Goal: Share content: Share content

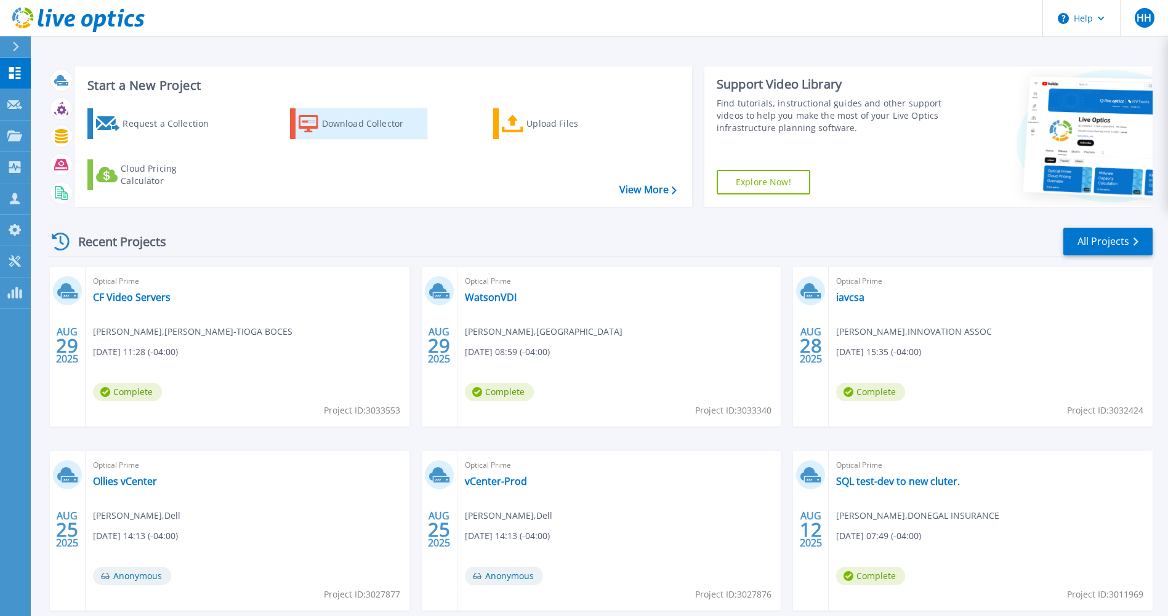
click at [324, 122] on div "Download Collector" at bounding box center [371, 123] width 99 height 25
click at [543, 128] on div "Upload Files" at bounding box center [576, 123] width 99 height 25
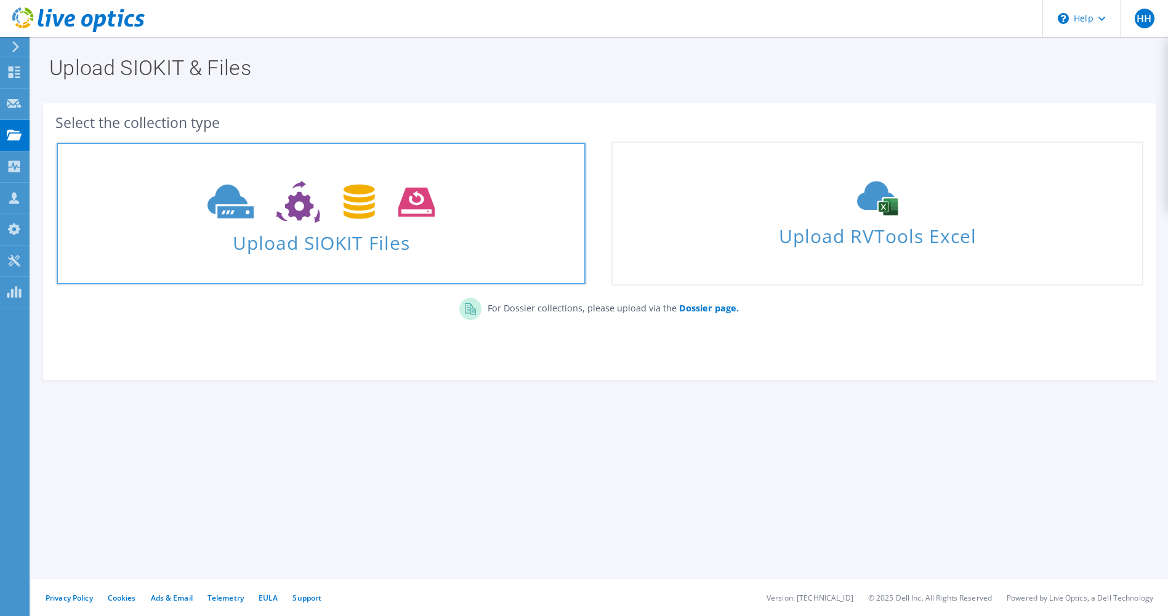
click at [352, 211] on icon at bounding box center [321, 202] width 227 height 42
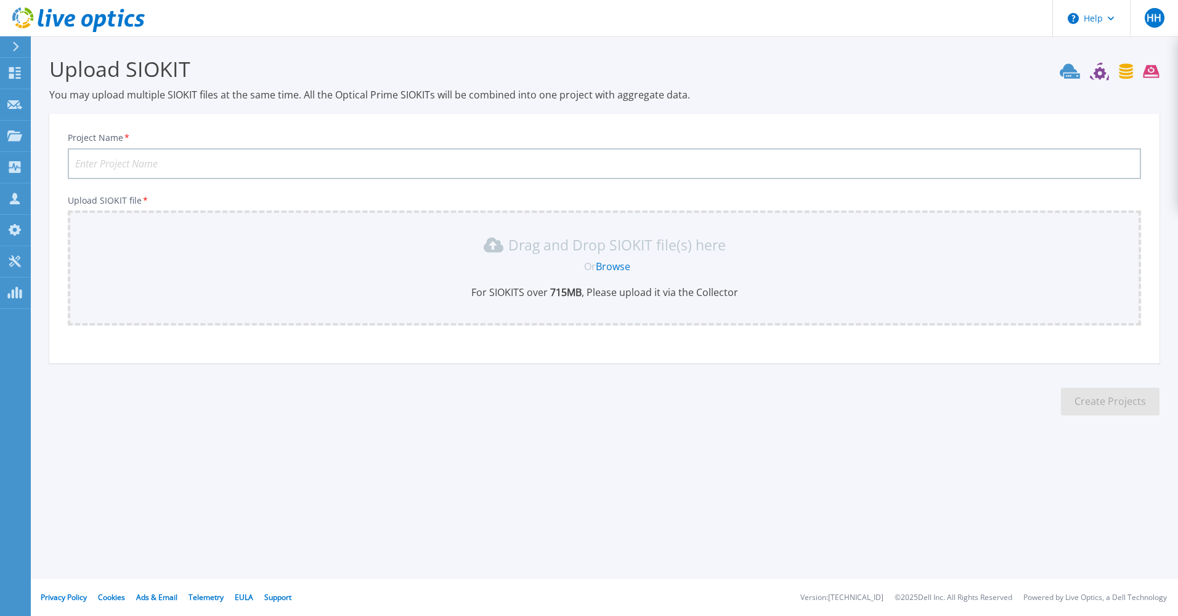
click at [617, 267] on link "Browse" at bounding box center [613, 267] width 34 height 14
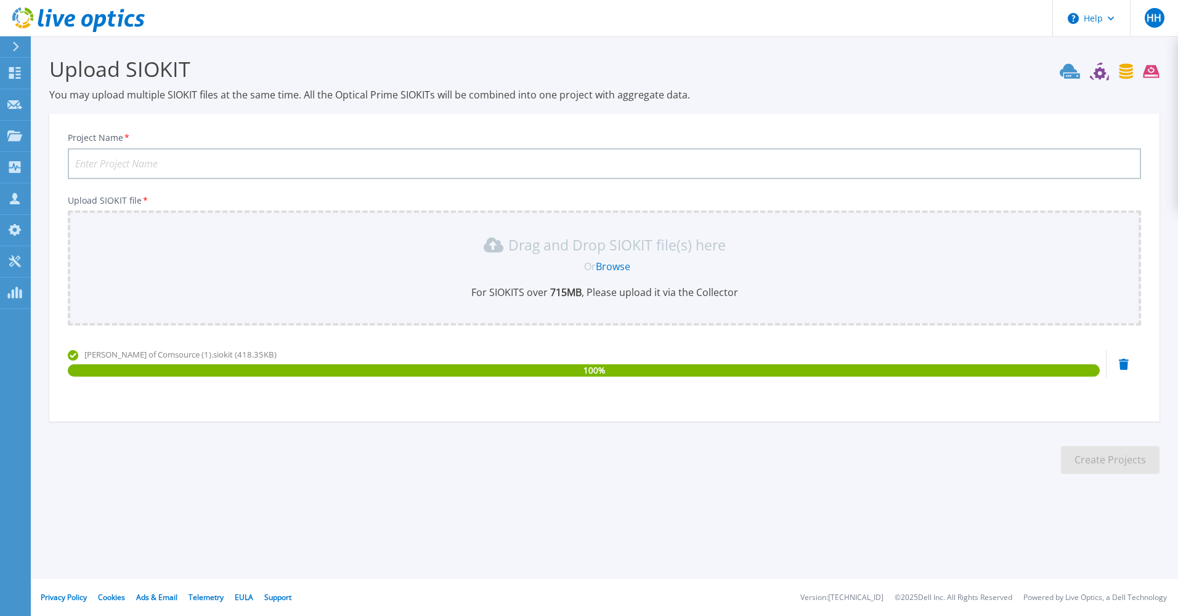
click at [253, 155] on input "Project Name *" at bounding box center [604, 163] width 1073 height 31
type input "KPH Cluster"
click at [1088, 457] on button "Create Projects" at bounding box center [1110, 461] width 99 height 28
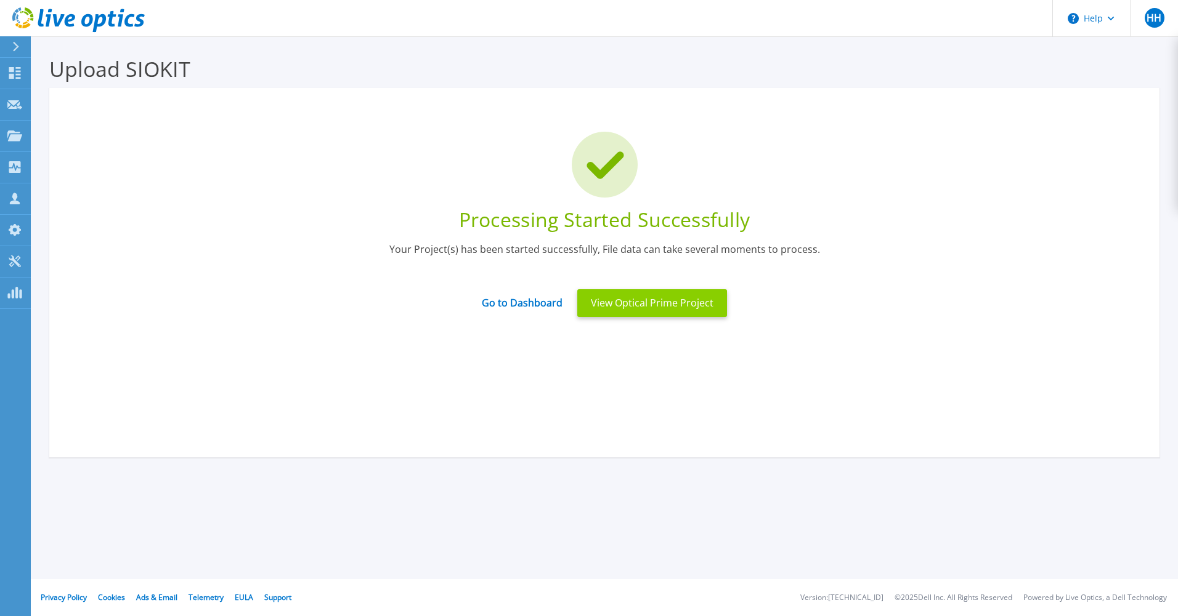
click at [615, 304] on button "View Optical Prime Project" at bounding box center [652, 303] width 150 height 28
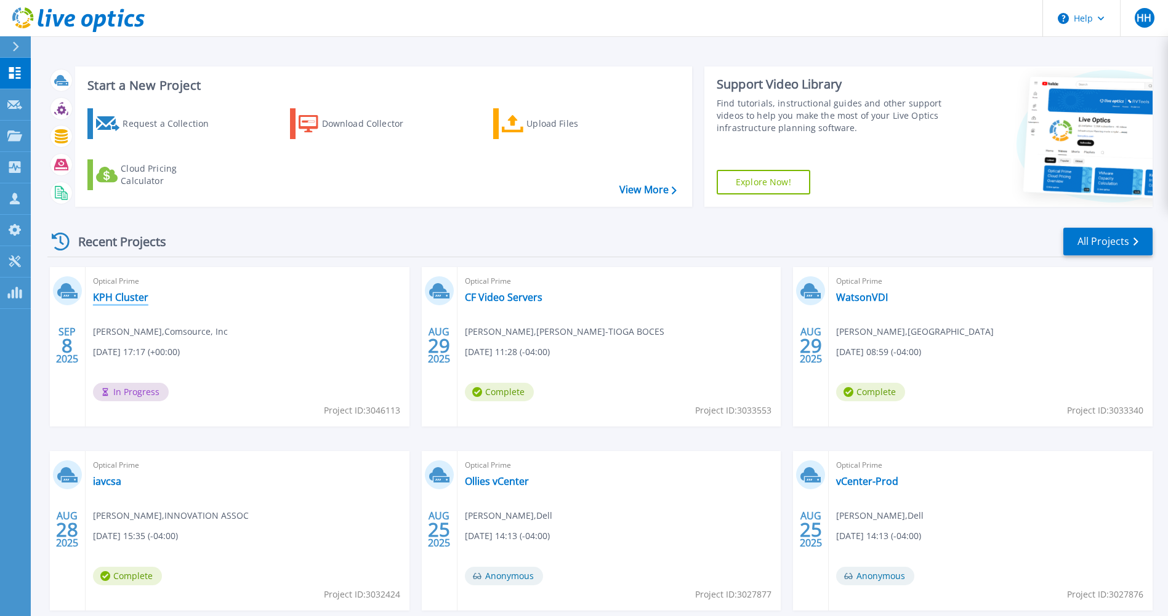
click at [115, 295] on link "KPH Cluster" at bounding box center [120, 297] width 55 height 12
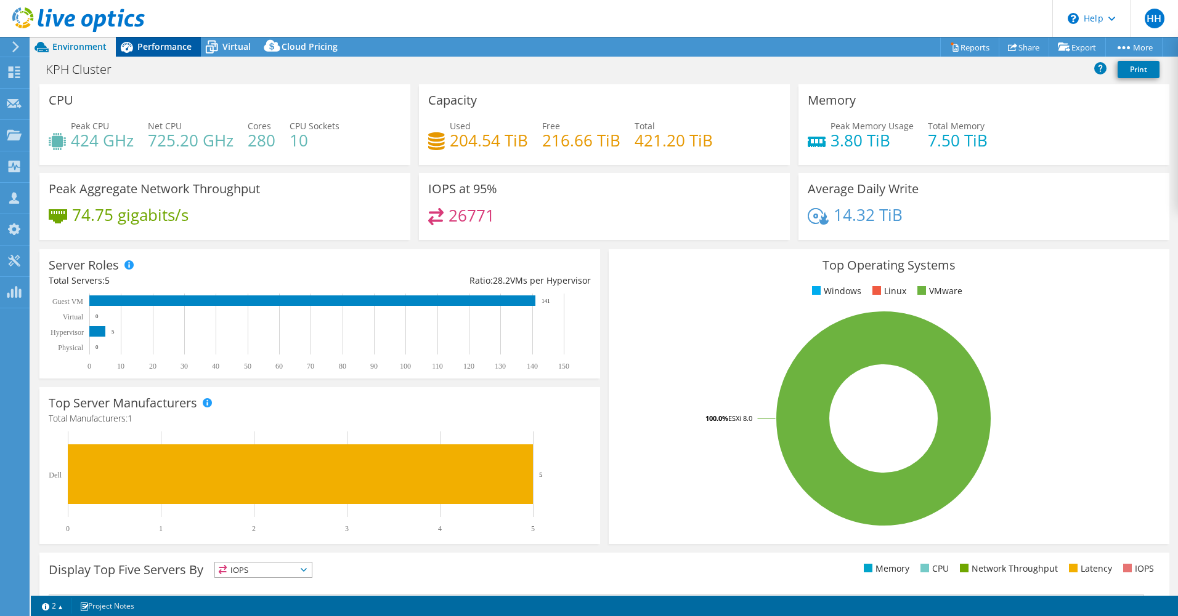
click at [153, 49] on span "Performance" at bounding box center [164, 47] width 54 height 12
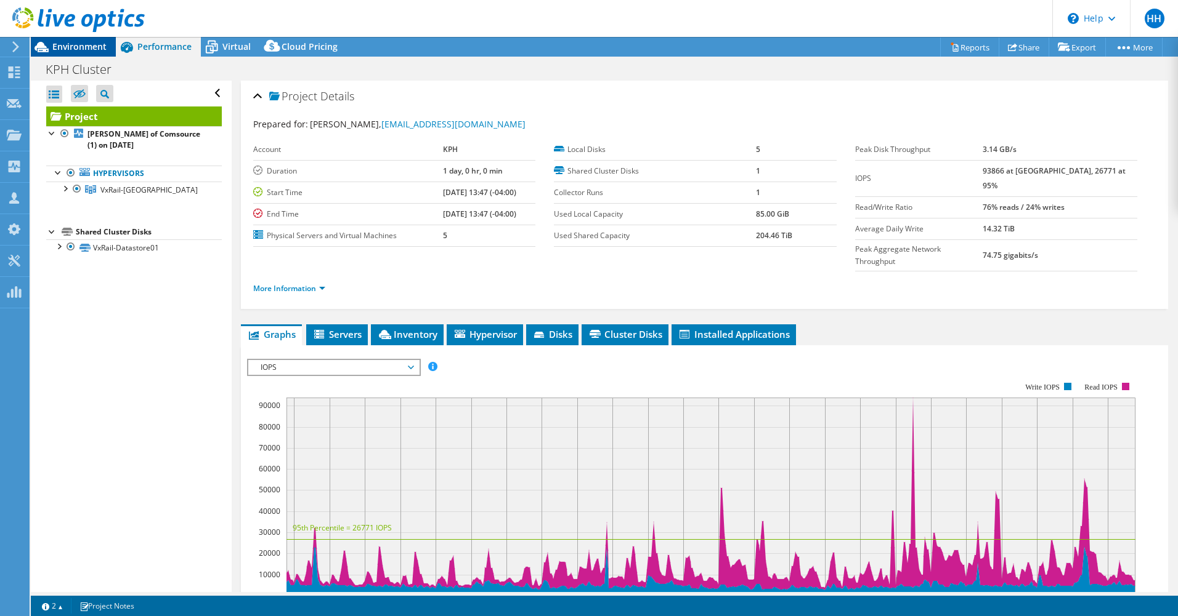
click at [78, 49] on span "Environment" at bounding box center [79, 47] width 54 height 12
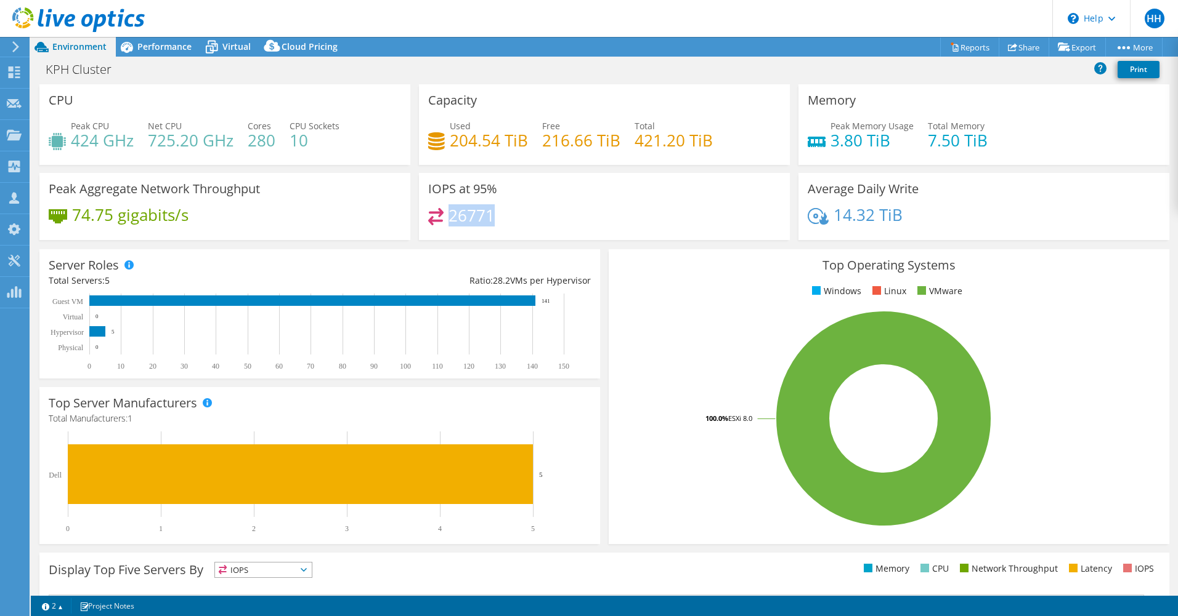
drag, startPoint x: 446, startPoint y: 211, endPoint x: 500, endPoint y: 216, distance: 54.4
click at [500, 216] on div "26771" at bounding box center [604, 221] width 352 height 26
drag, startPoint x: 500, startPoint y: 216, endPoint x: 511, endPoint y: 215, distance: 10.5
click at [511, 215] on div "26771" at bounding box center [604, 221] width 352 height 26
click at [169, 47] on span "Performance" at bounding box center [164, 47] width 54 height 12
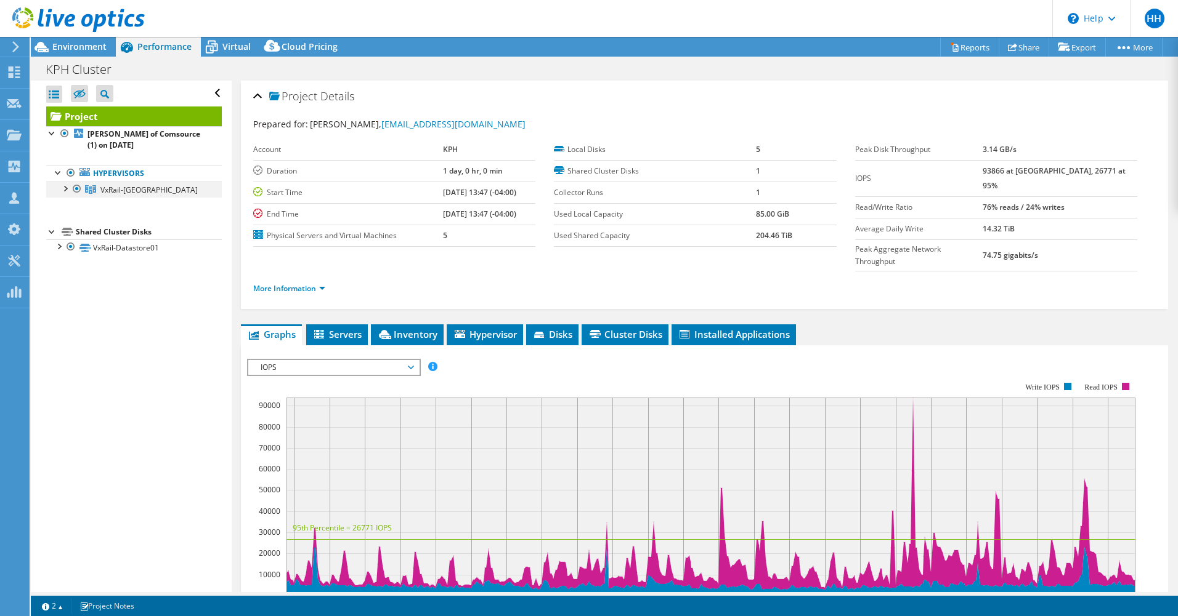
click at [63, 191] on div at bounding box center [65, 188] width 12 height 12
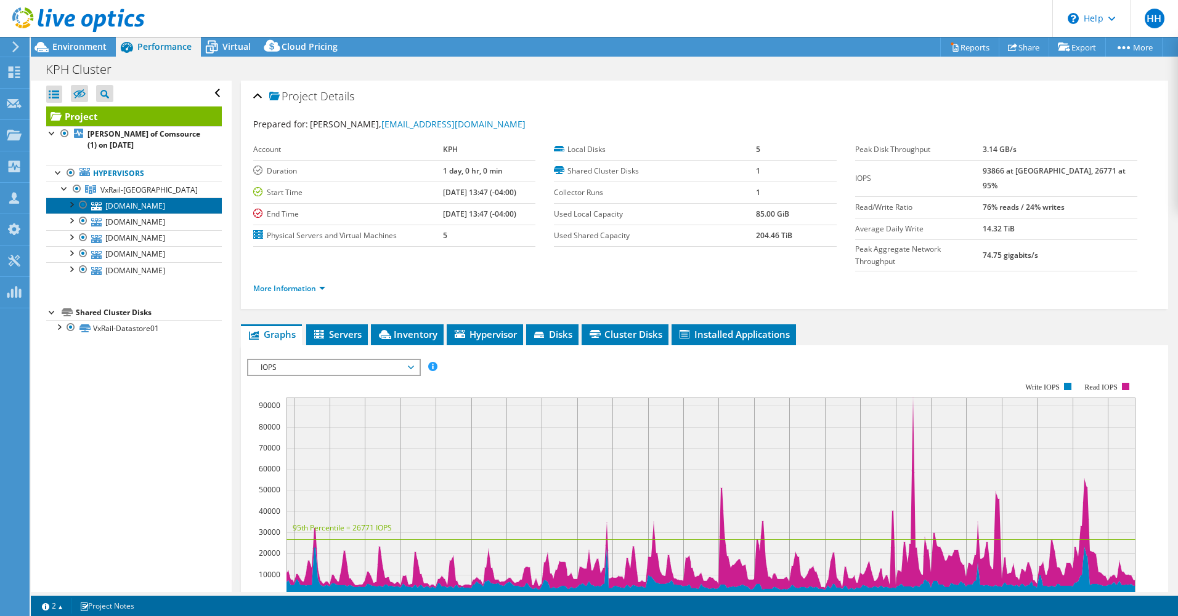
click at [143, 200] on link "[DOMAIN_NAME]" at bounding box center [134, 206] width 176 height 16
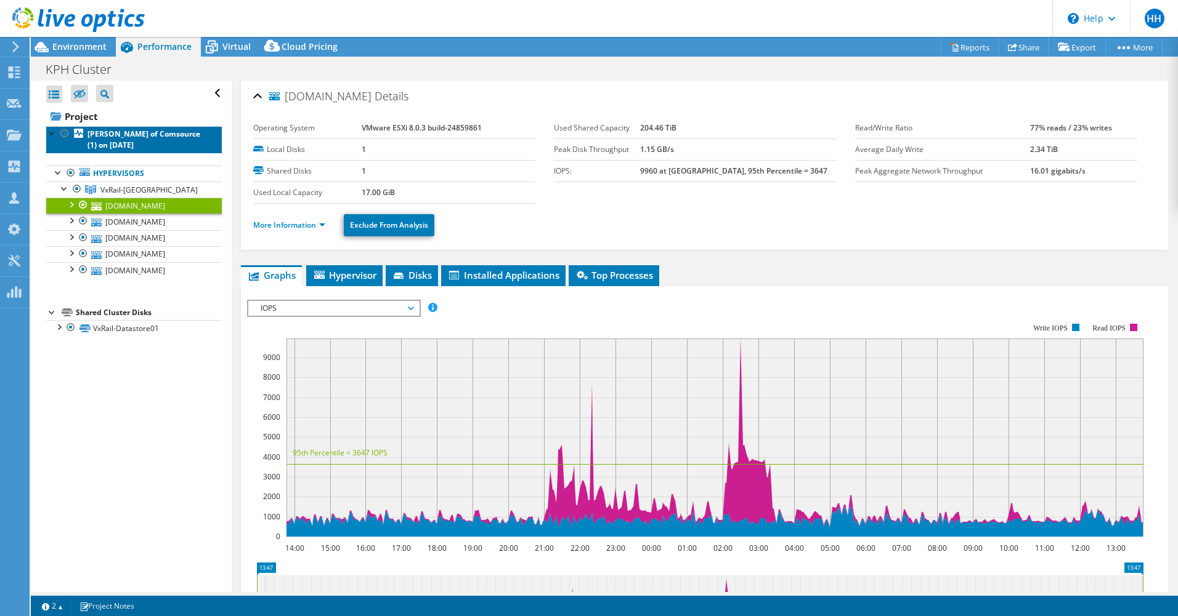
click at [114, 137] on b "[PERSON_NAME] of Comsource (1) on [DATE]" at bounding box center [143, 140] width 113 height 22
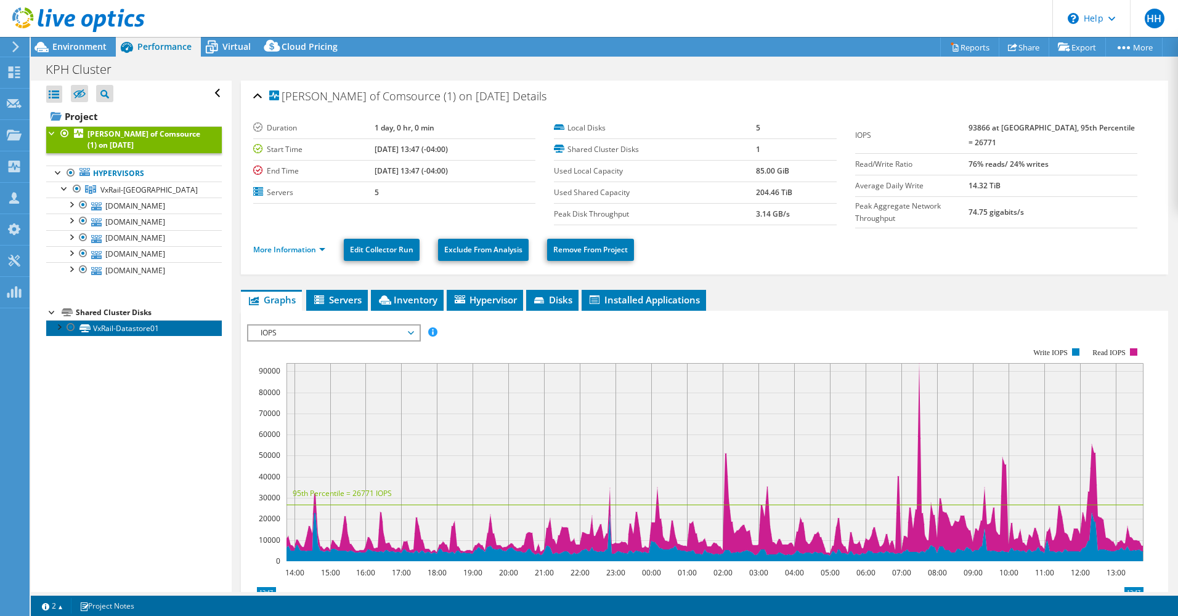
click at [110, 328] on link "VxRail-Datastore01" at bounding box center [134, 328] width 176 height 16
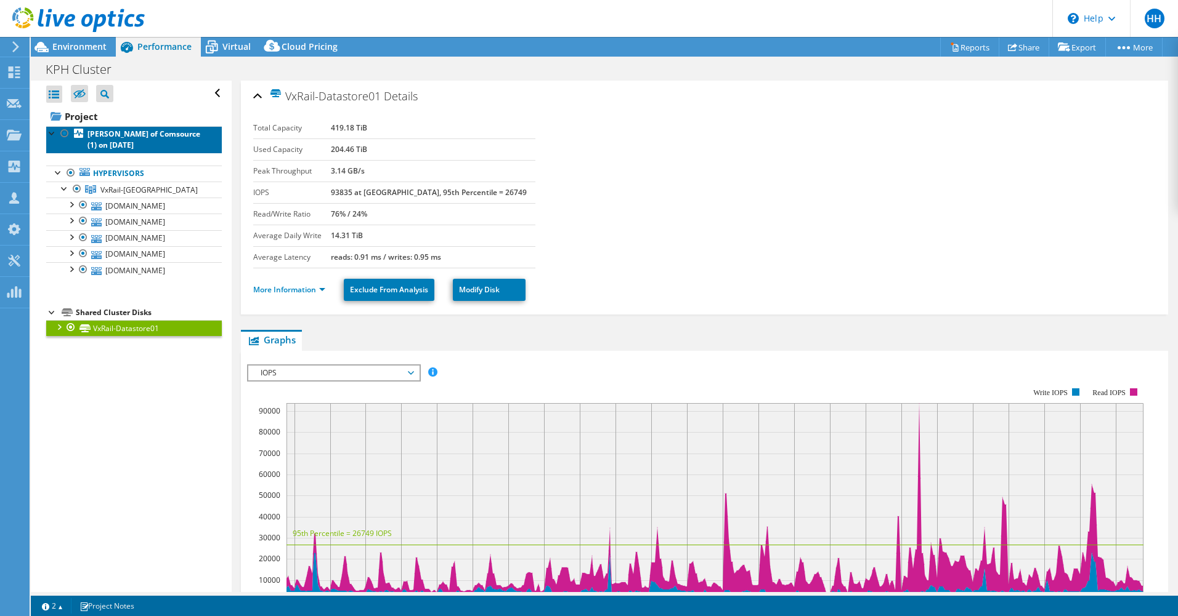
click at [101, 136] on b "[PERSON_NAME] of Comsource (1) on [DATE]" at bounding box center [143, 140] width 113 height 22
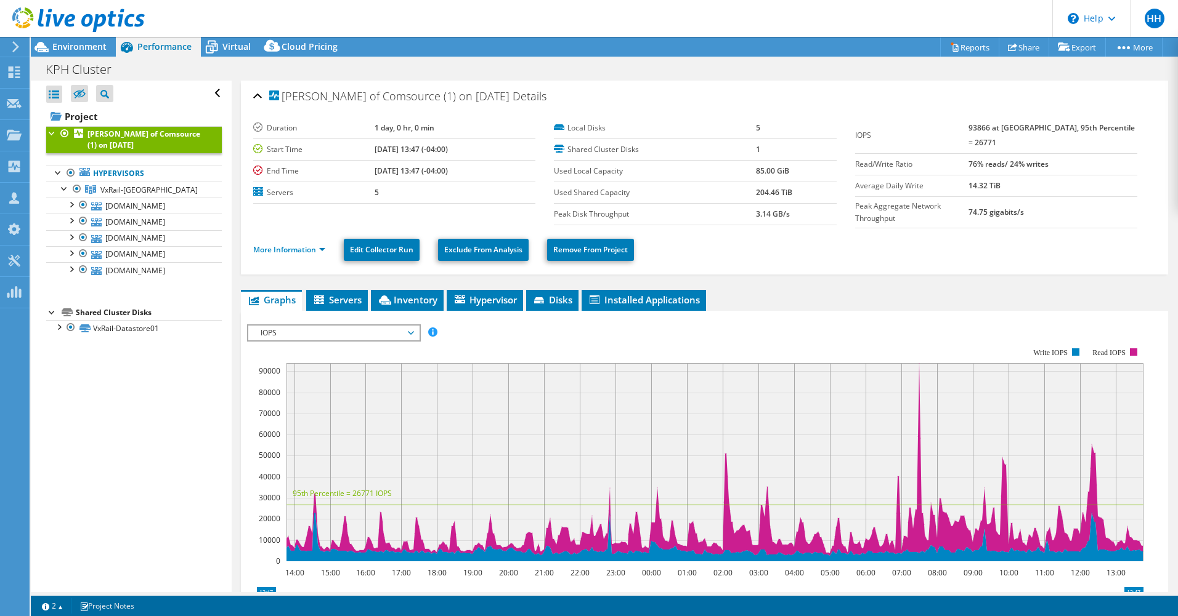
click at [413, 331] on span "IOPS" at bounding box center [333, 333] width 158 height 15
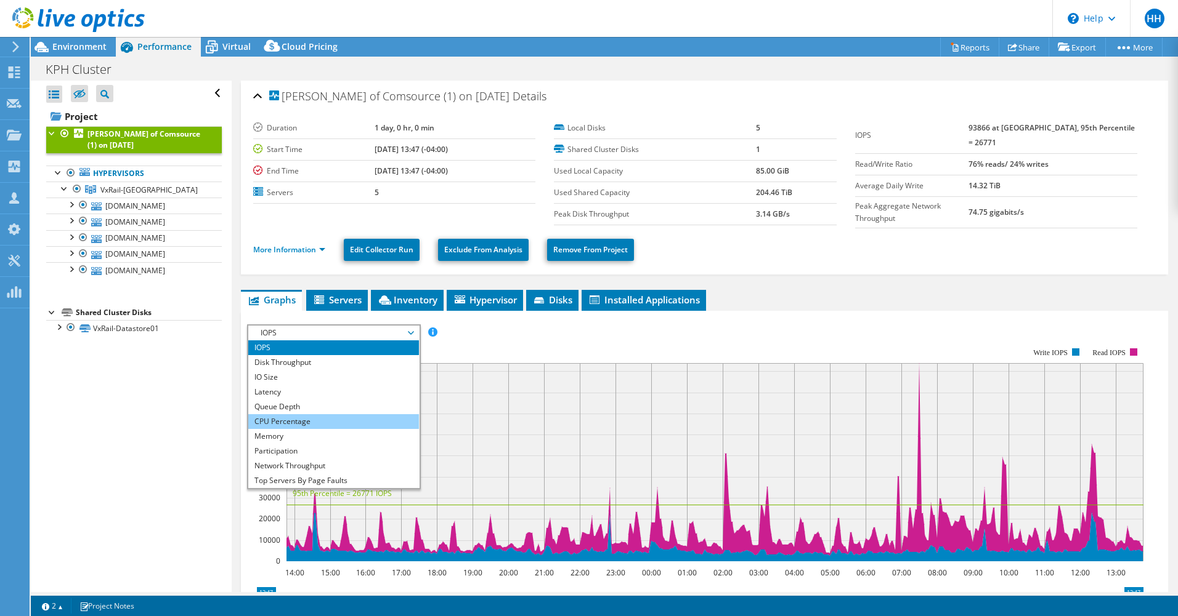
click at [360, 414] on li "CPU Percentage" at bounding box center [333, 421] width 171 height 15
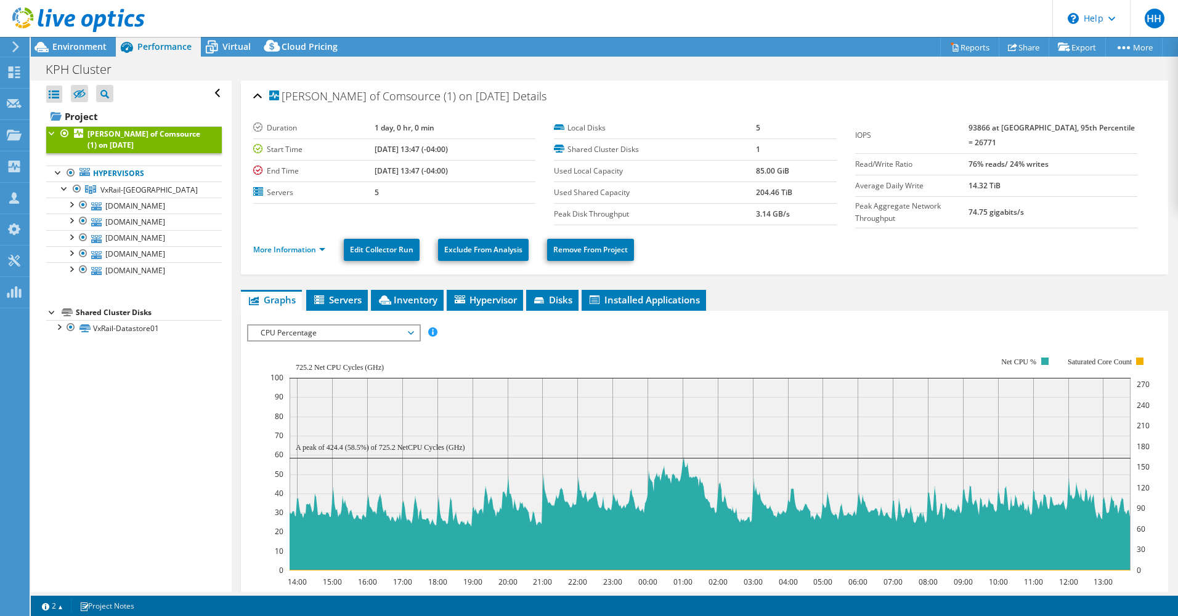
click at [409, 326] on span "CPU Percentage" at bounding box center [333, 333] width 158 height 15
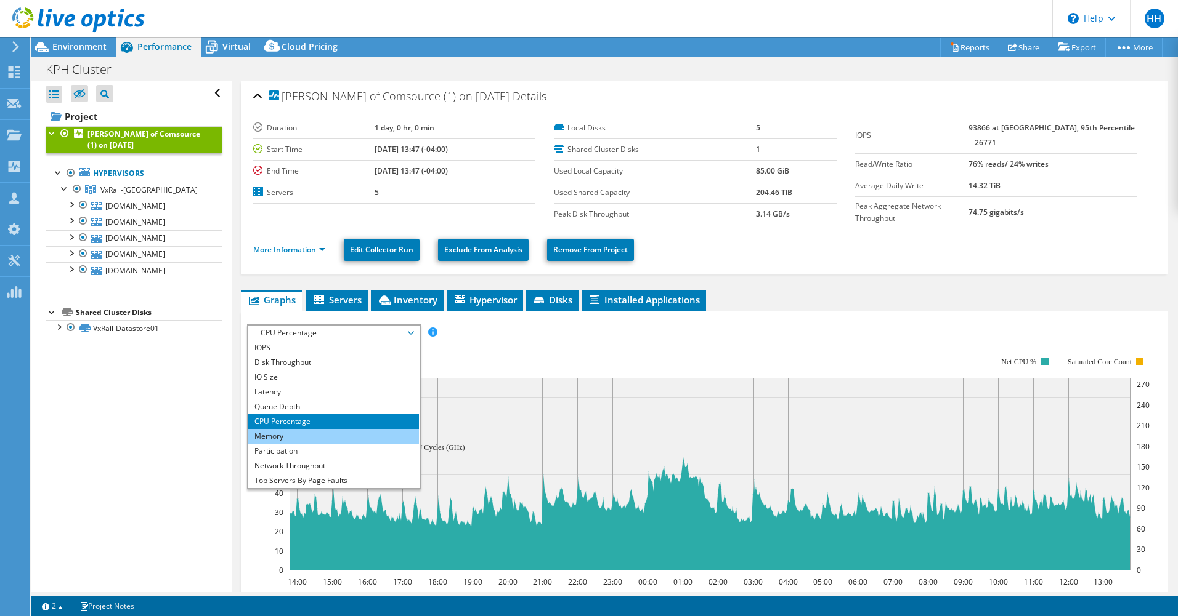
click at [320, 431] on li "Memory" at bounding box center [333, 436] width 171 height 15
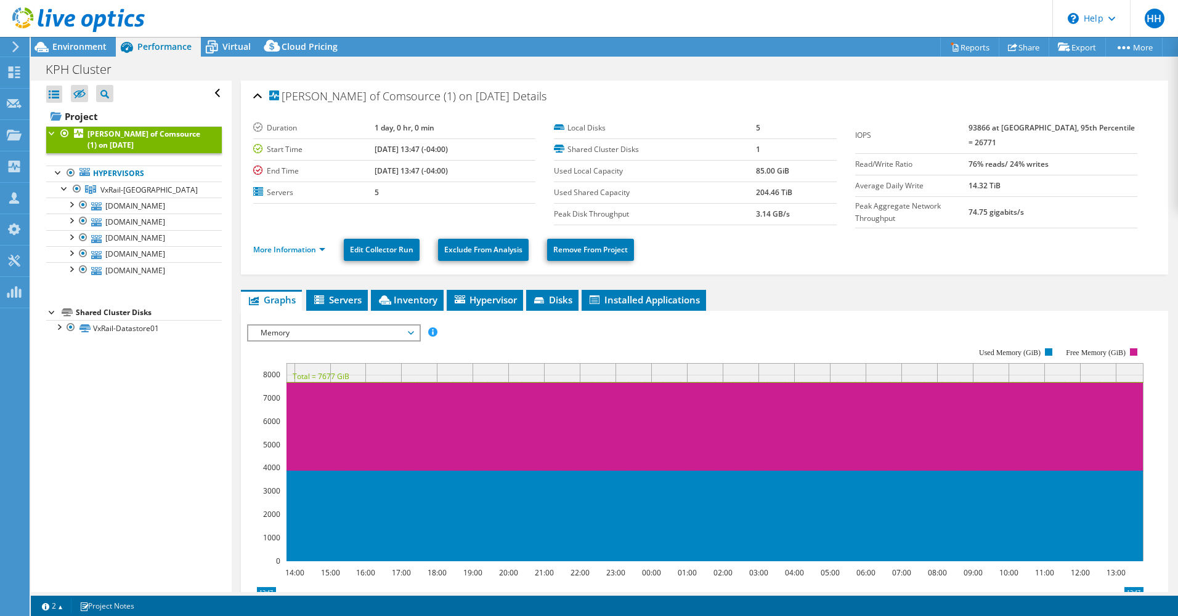
click at [404, 327] on span "Memory" at bounding box center [333, 333] width 158 height 15
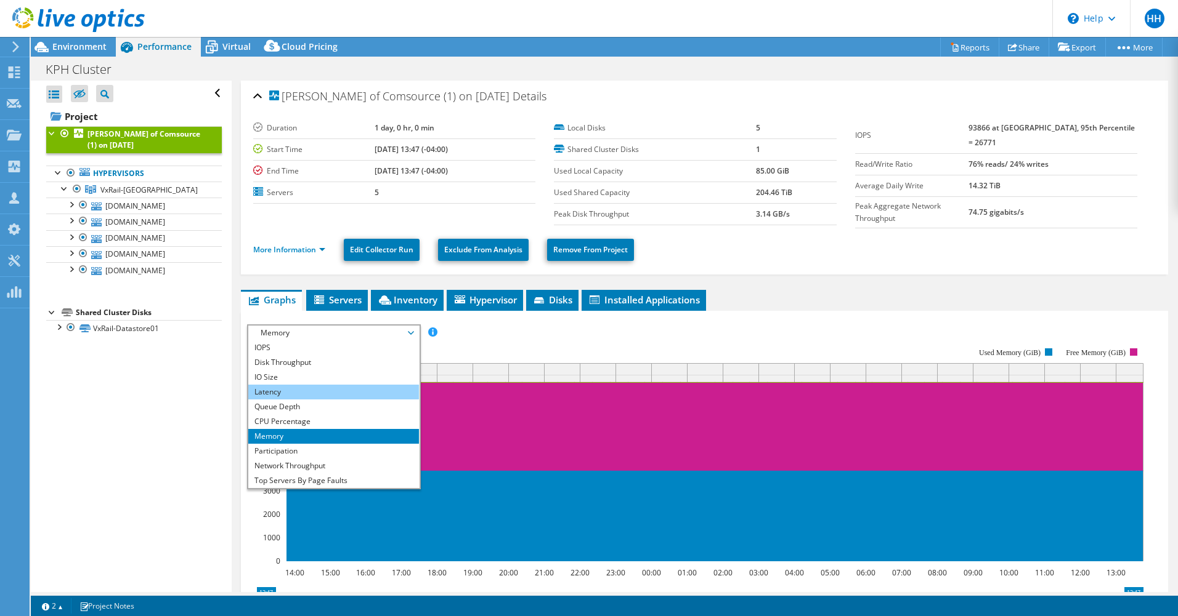
click at [333, 390] on li "Latency" at bounding box center [333, 392] width 171 height 15
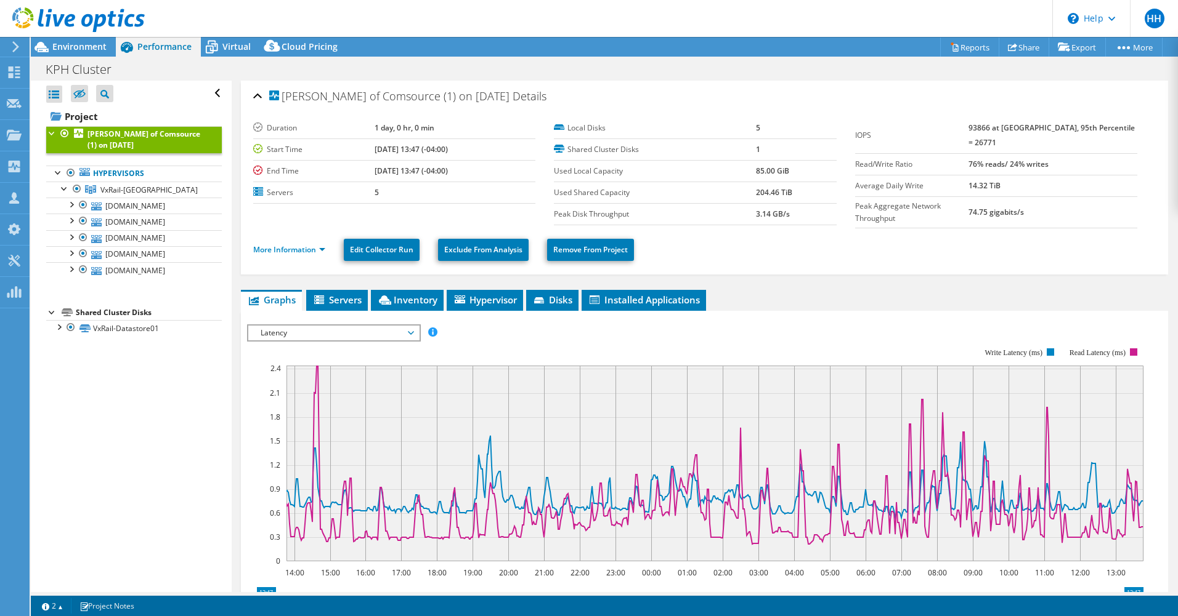
click at [540, 344] on rect at bounding box center [695, 455] width 896 height 246
click at [412, 328] on span "Latency" at bounding box center [333, 333] width 158 height 15
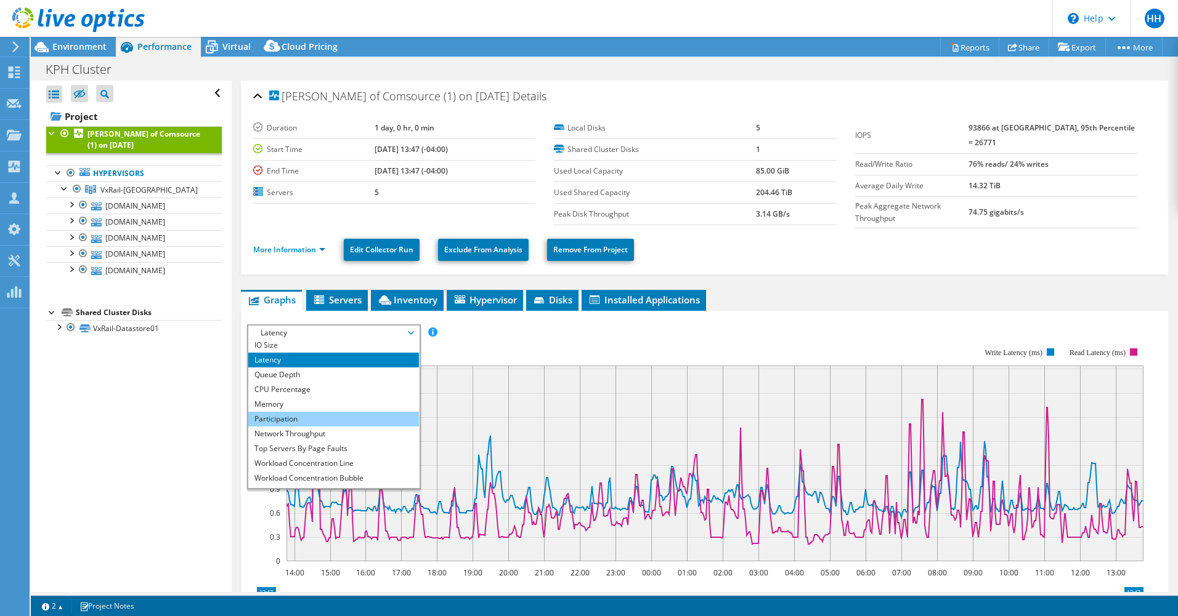
scroll to position [44, 0]
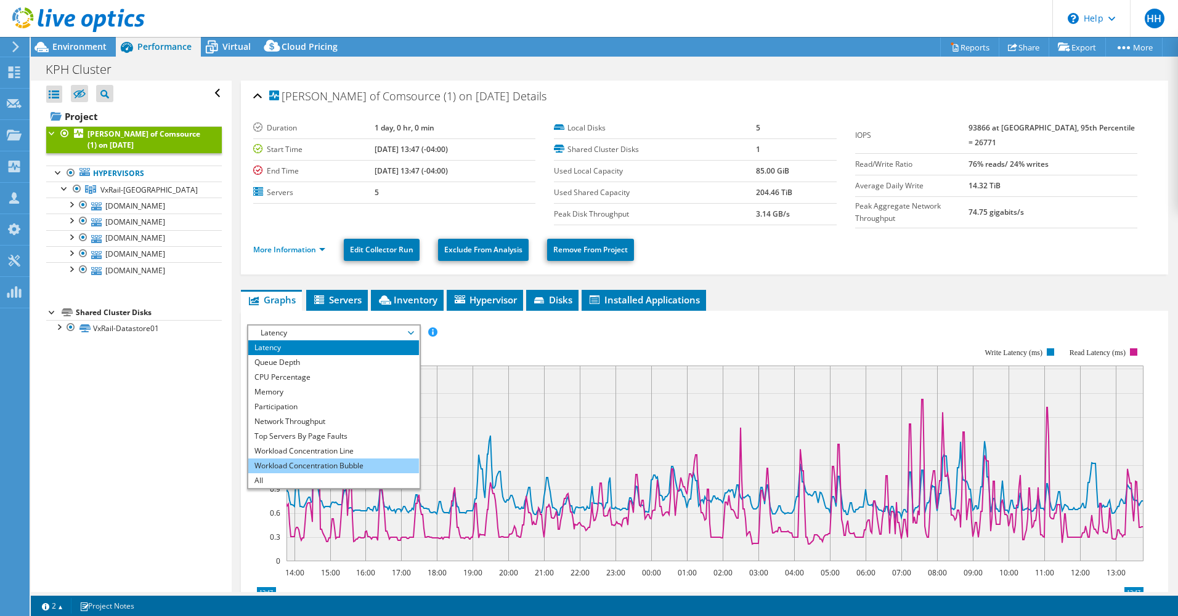
click at [333, 463] on li "Workload Concentration Bubble" at bounding box center [333, 466] width 171 height 15
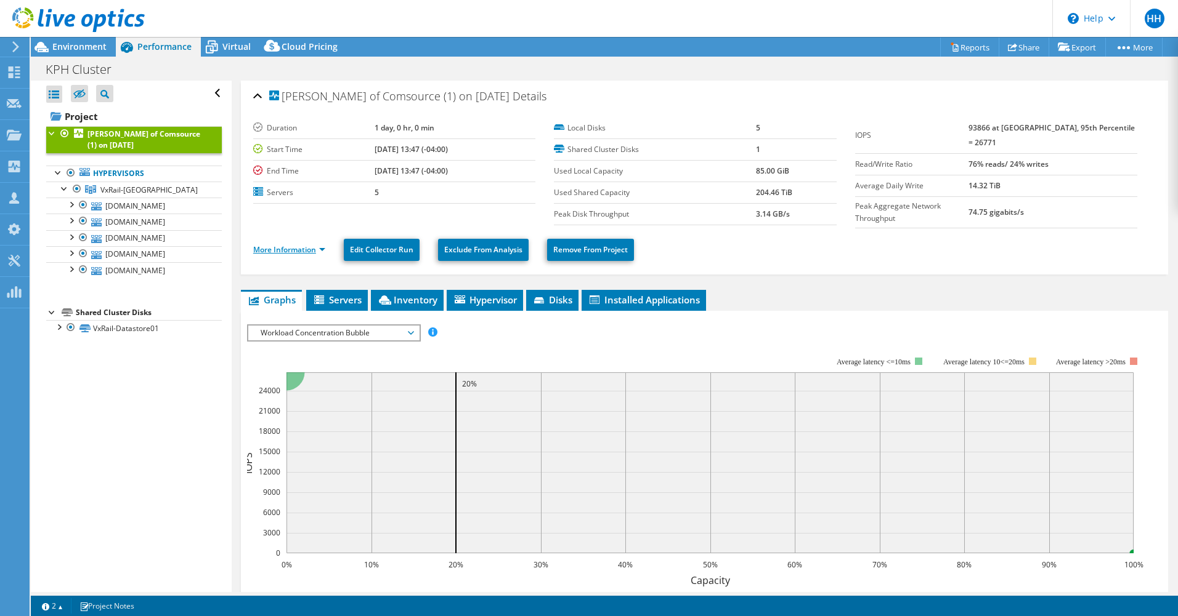
click at [315, 247] on link "More Information" at bounding box center [289, 250] width 72 height 10
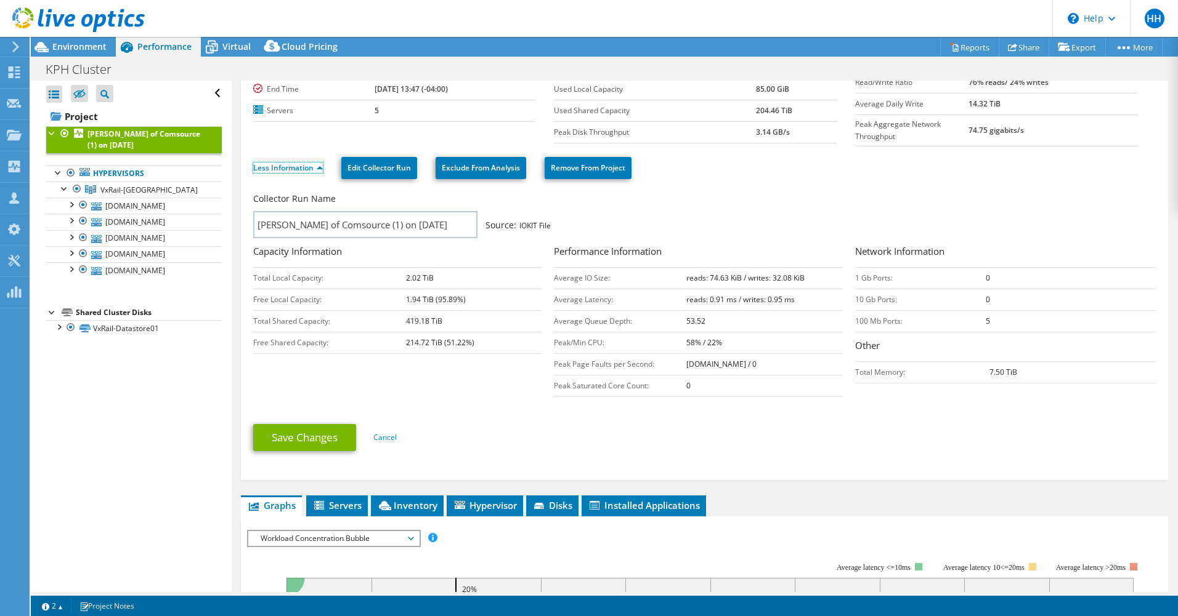
scroll to position [0, 0]
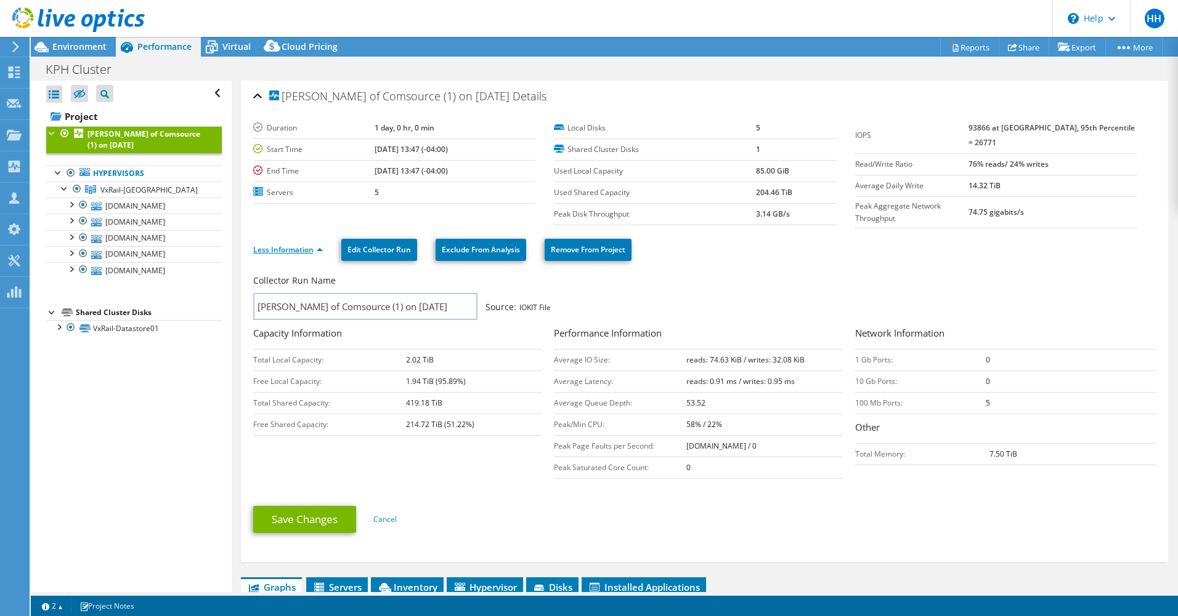
click at [312, 245] on link "Less Information" at bounding box center [288, 250] width 70 height 10
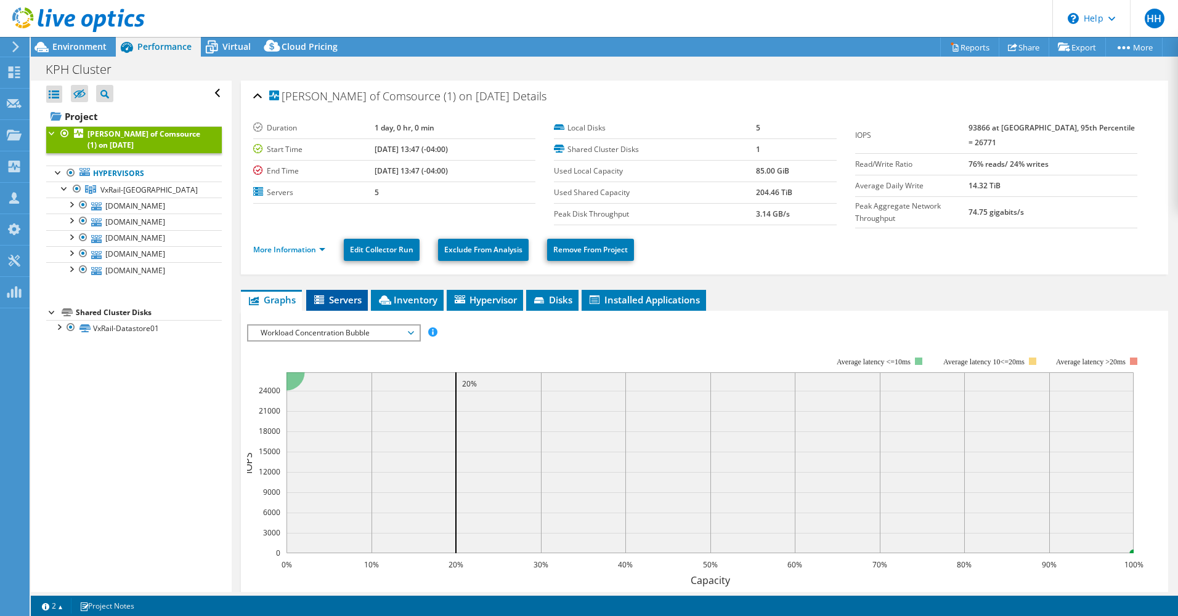
click at [344, 294] on span "Servers" at bounding box center [336, 300] width 49 height 12
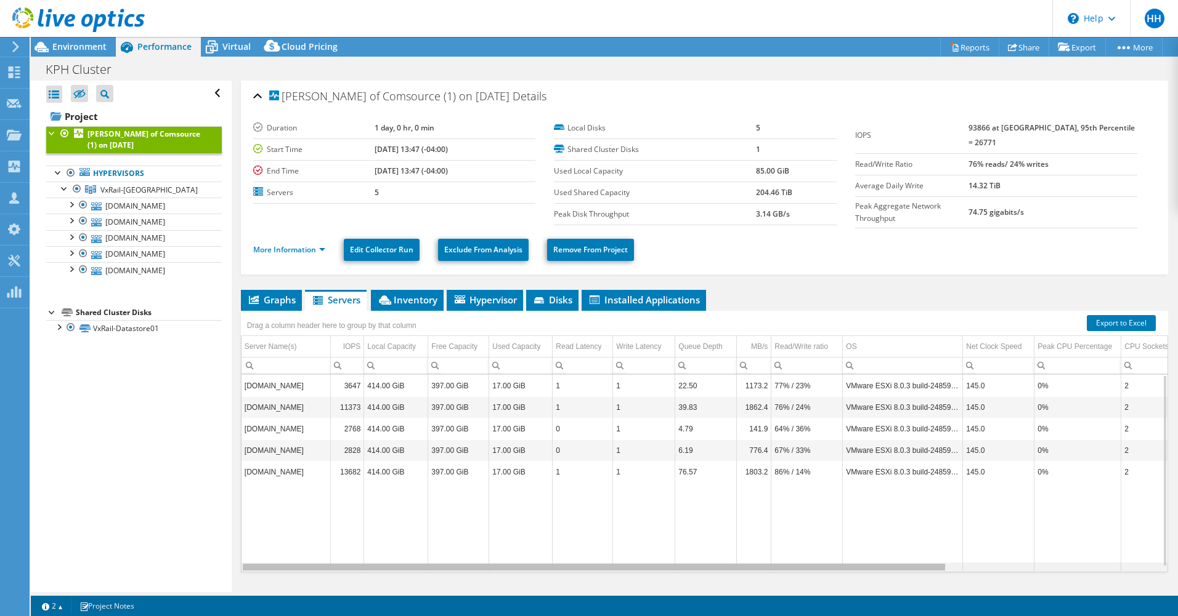
drag, startPoint x: 929, startPoint y: 565, endPoint x: 624, endPoint y: 544, distance: 305.5
click at [626, 546] on body "HH Channel Partner [PERSON_NAME] [EMAIL_ADDRESS][DOMAIN_NAME] Comsource, Inc My…" at bounding box center [589, 308] width 1178 height 616
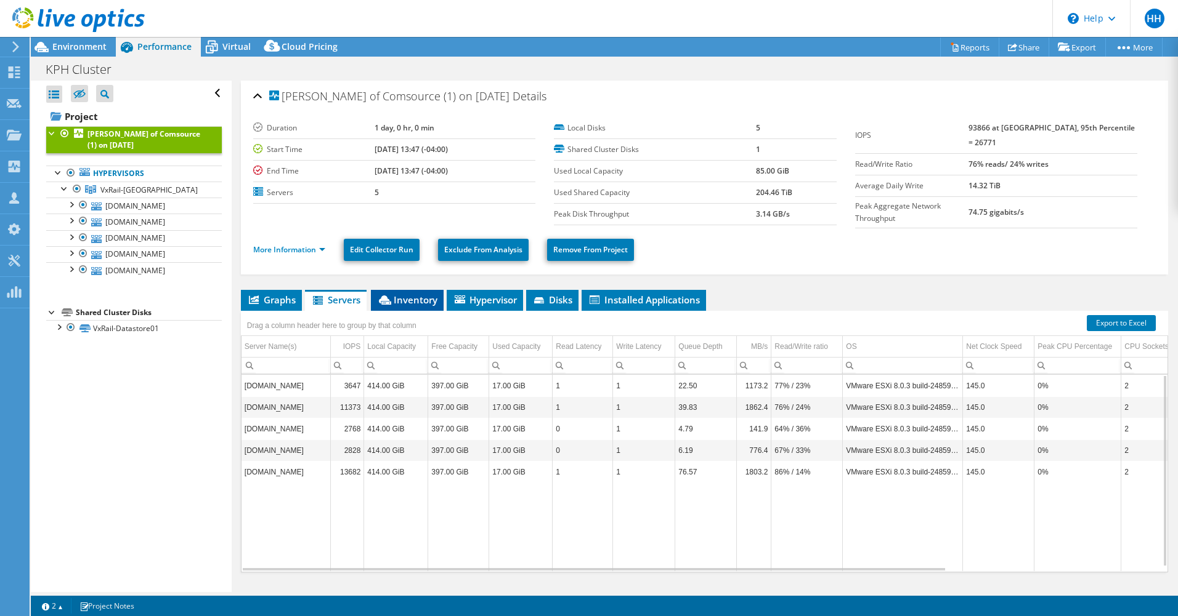
click at [408, 294] on span "Inventory" at bounding box center [407, 300] width 60 height 12
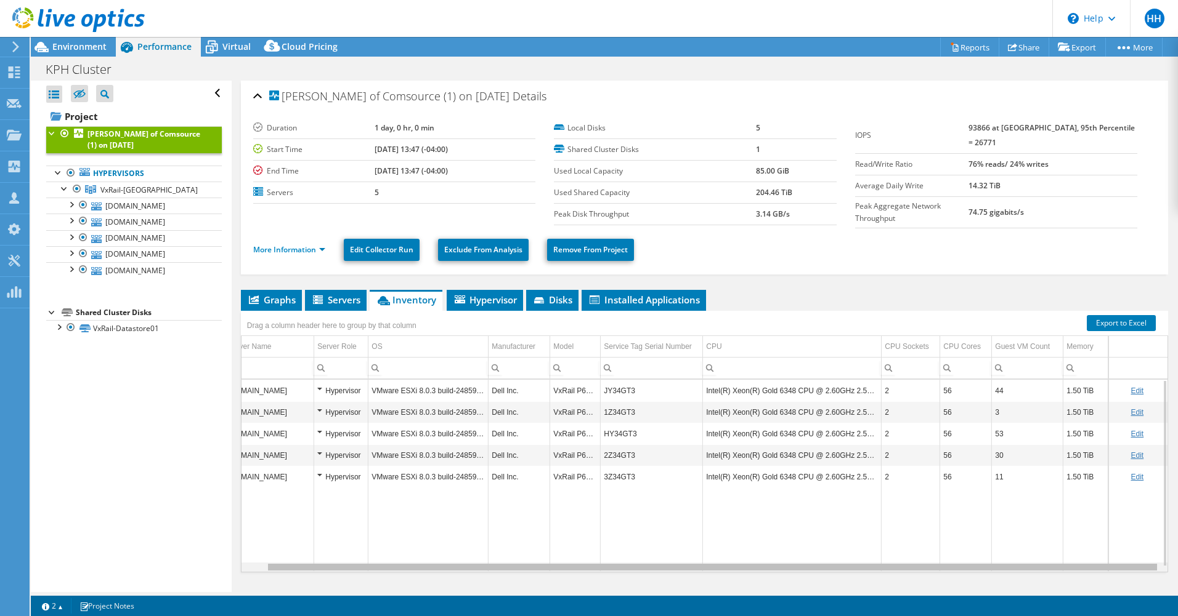
scroll to position [0, 25]
drag, startPoint x: 580, startPoint y: 564, endPoint x: 681, endPoint y: 564, distance: 101.0
click at [681, 564] on body "HH Channel Partner [PERSON_NAME] [EMAIL_ADDRESS][DOMAIN_NAME] Comsource, Inc My…" at bounding box center [589, 308] width 1178 height 616
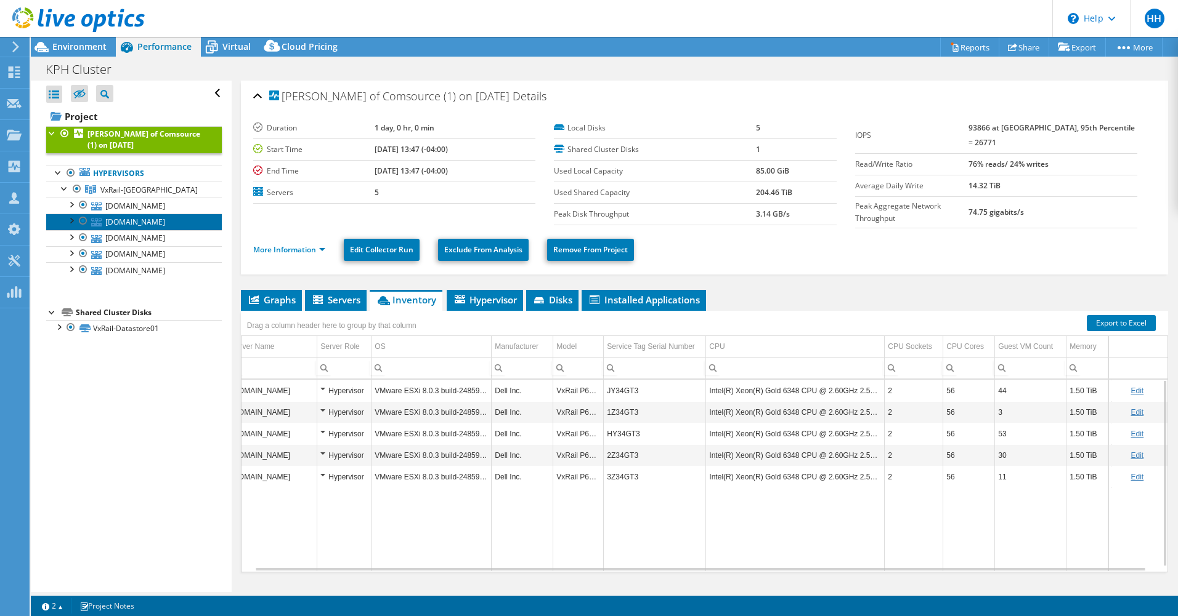
click at [150, 220] on link "[DOMAIN_NAME]" at bounding box center [134, 222] width 176 height 16
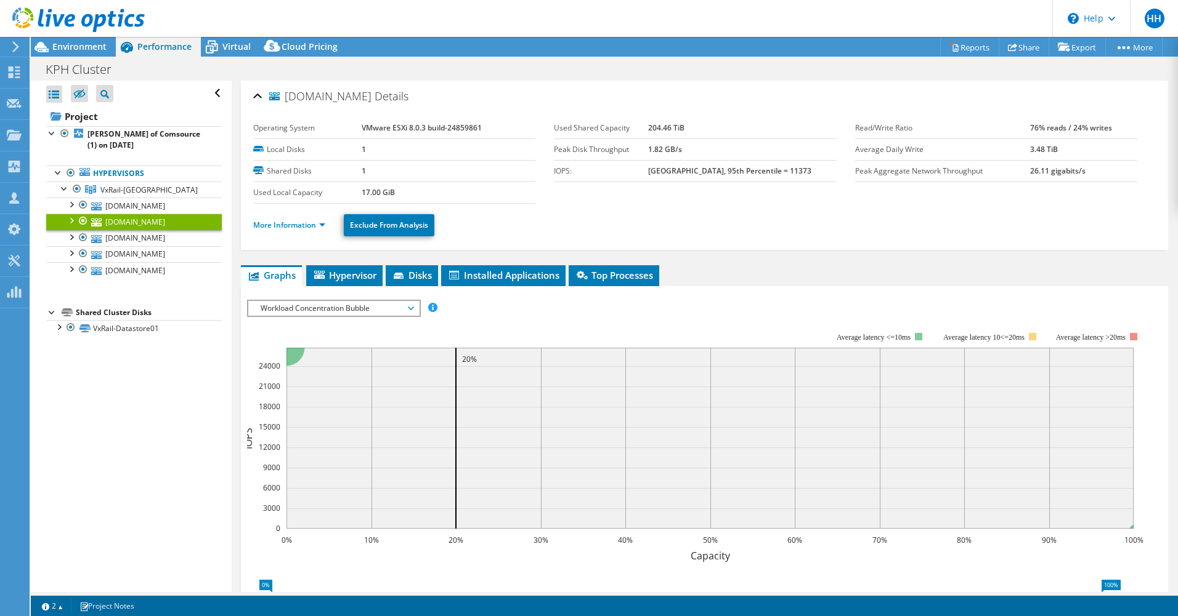
click at [394, 309] on span "Workload Concentration Bubble" at bounding box center [333, 308] width 158 height 15
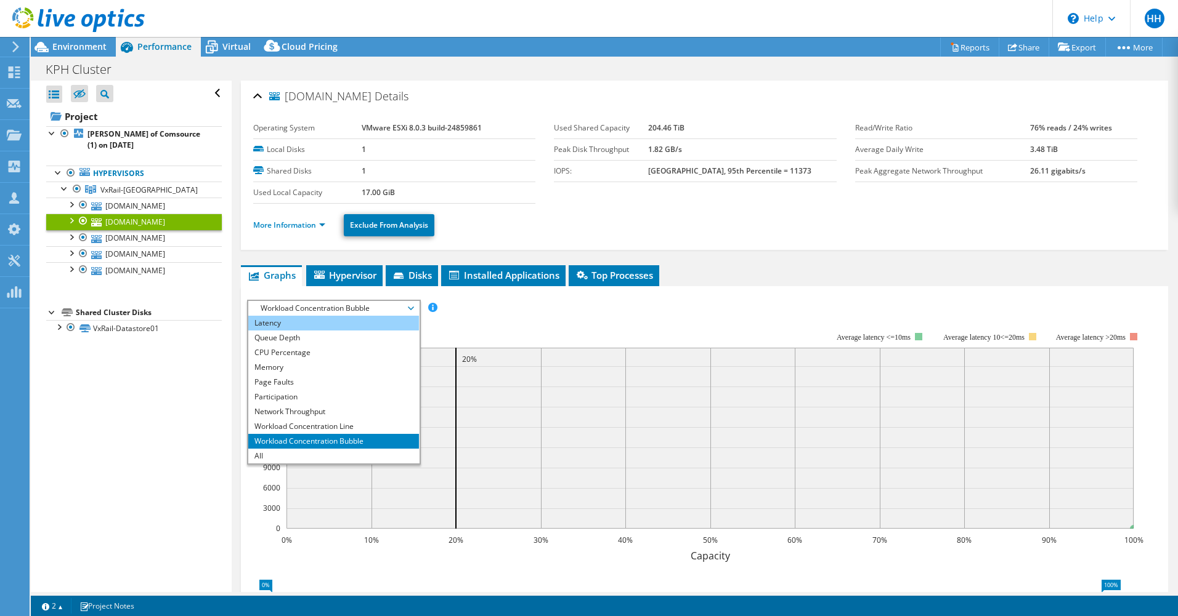
click at [353, 325] on li "Latency" at bounding box center [333, 323] width 171 height 15
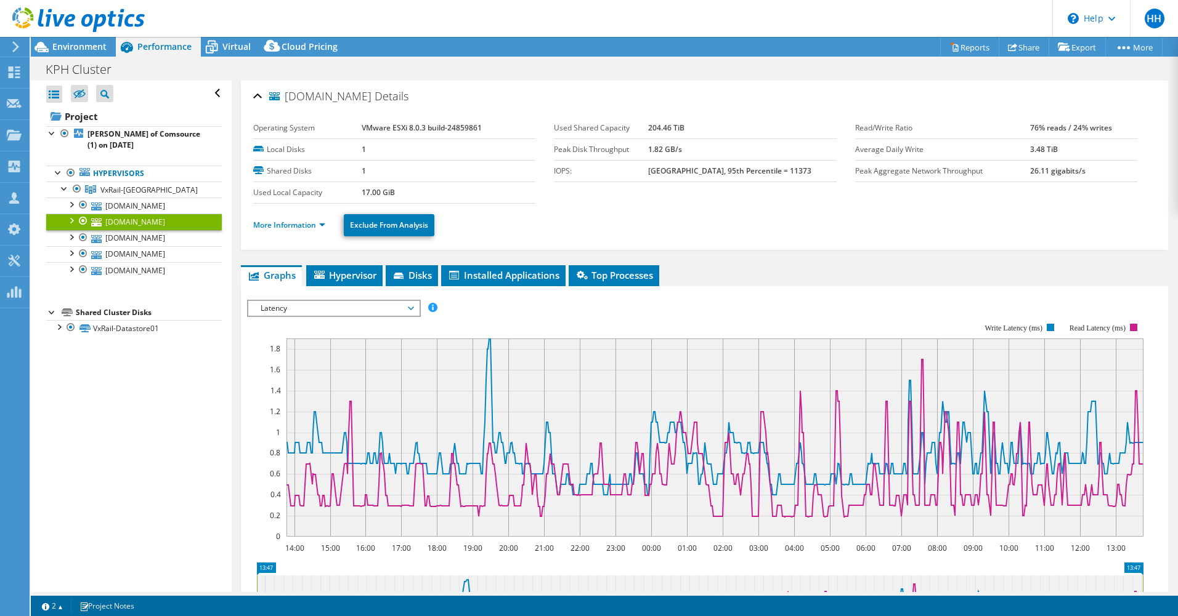
click at [397, 302] on span "Latency" at bounding box center [333, 308] width 158 height 15
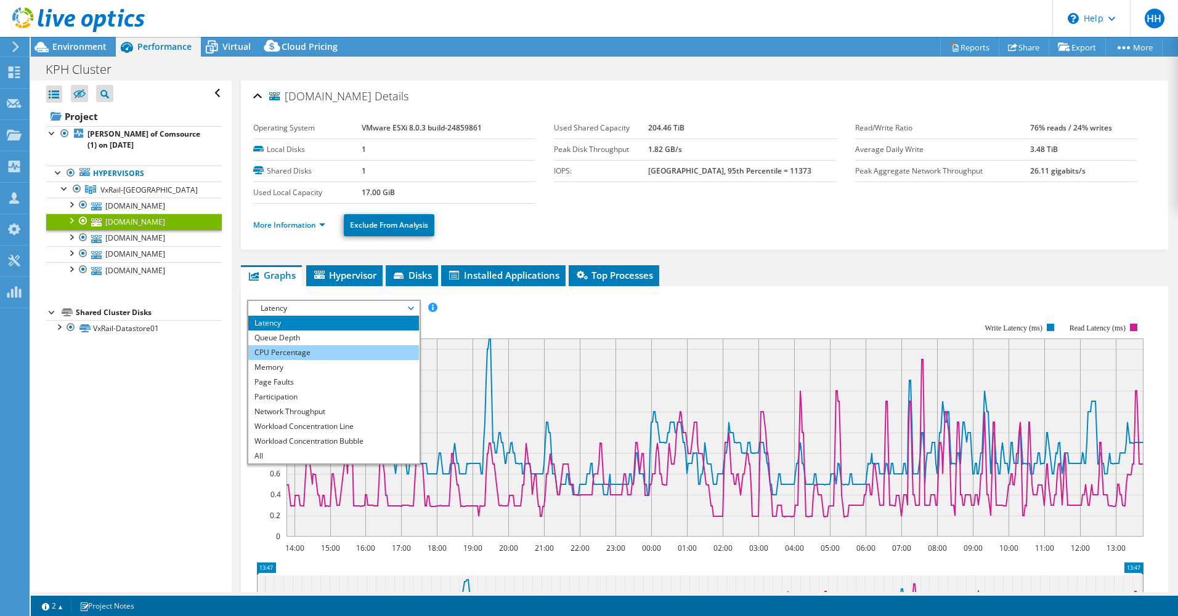
click at [357, 352] on li "CPU Percentage" at bounding box center [333, 353] width 171 height 15
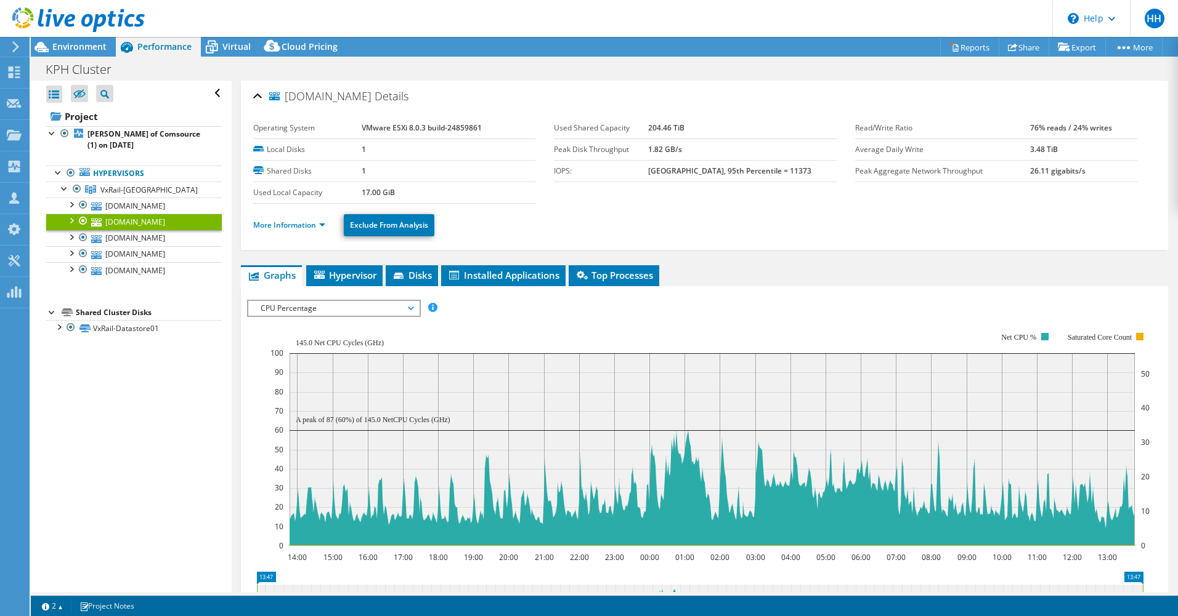
click at [399, 307] on span "CPU Percentage" at bounding box center [333, 308] width 158 height 15
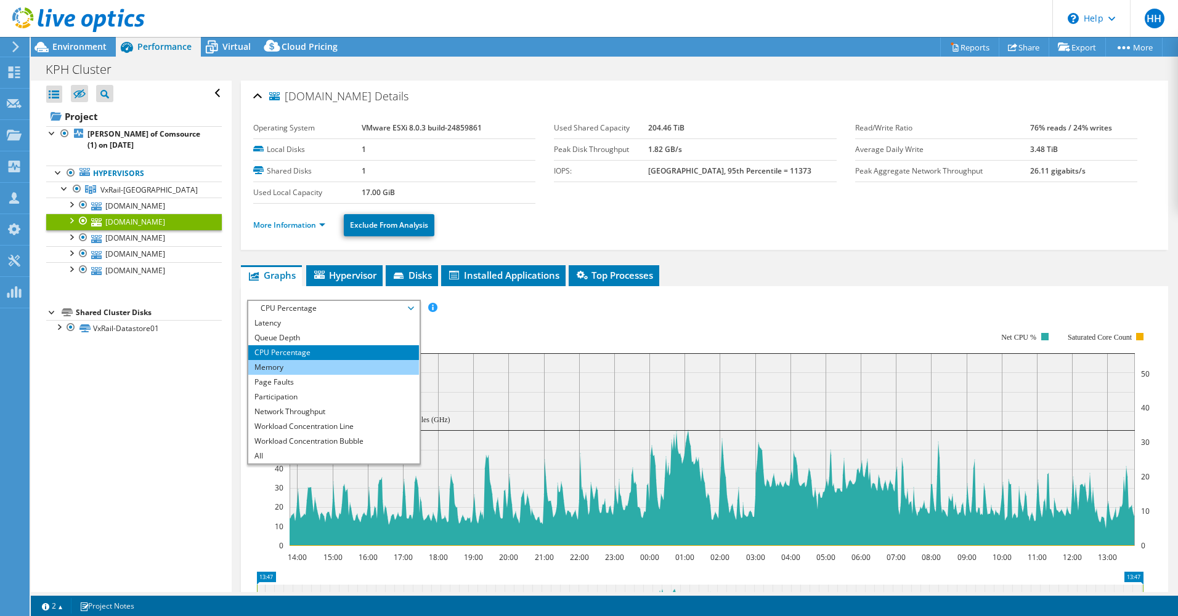
click at [343, 360] on li "Memory" at bounding box center [333, 367] width 171 height 15
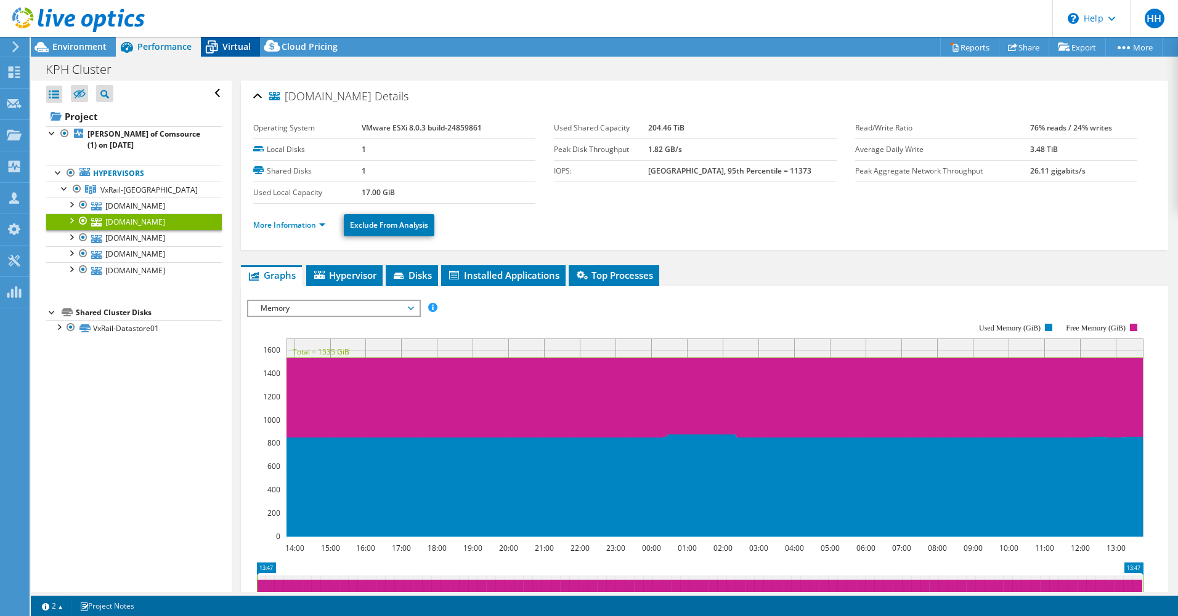
click at [232, 44] on span "Virtual" at bounding box center [236, 47] width 28 height 12
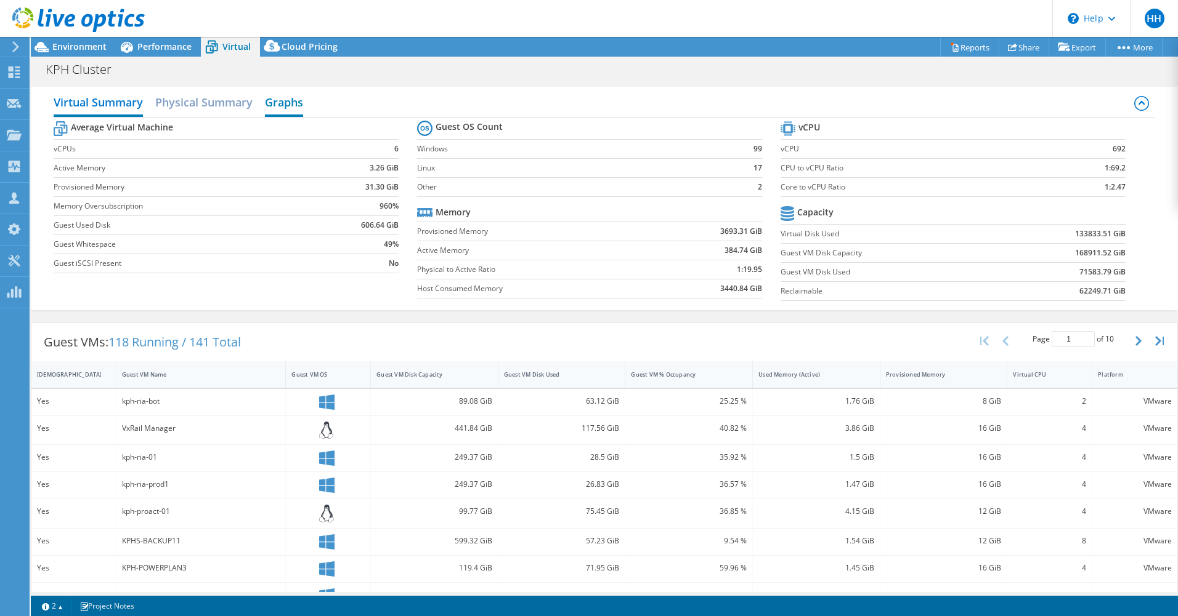
click at [282, 99] on h2 "Graphs" at bounding box center [284, 103] width 38 height 27
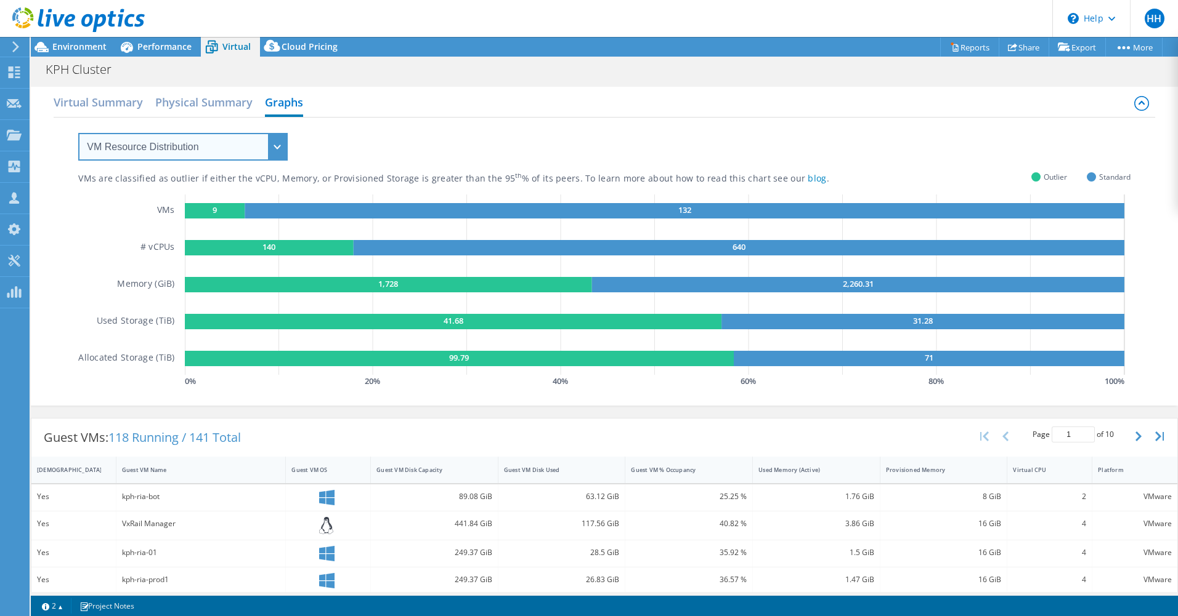
click at [286, 142] on select "VM Resource Distribution Provisioning Contrast Over Provisioning" at bounding box center [182, 147] width 209 height 28
select select "Over Provisioning"
click at [78, 133] on select "VM Resource Distribution Provisioning Contrast Over Provisioning" at bounding box center [182, 147] width 209 height 28
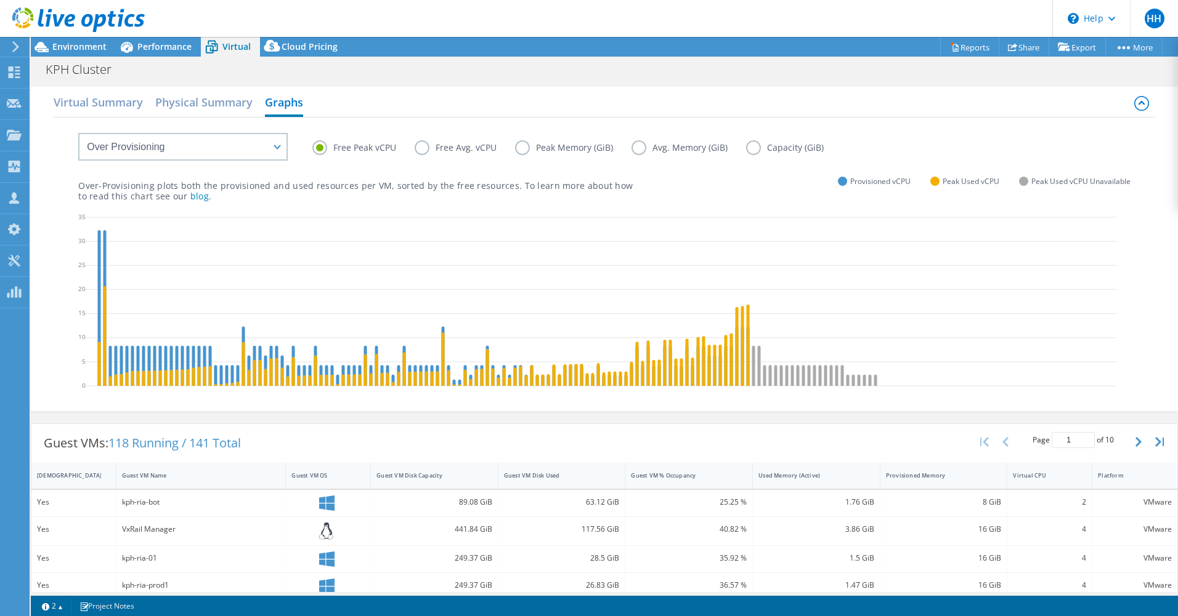
click at [420, 145] on label "Free Avg. vCPU" at bounding box center [464, 147] width 100 height 15
click at [0, 0] on input "Free Avg. vCPU" at bounding box center [0, 0] width 0 height 0
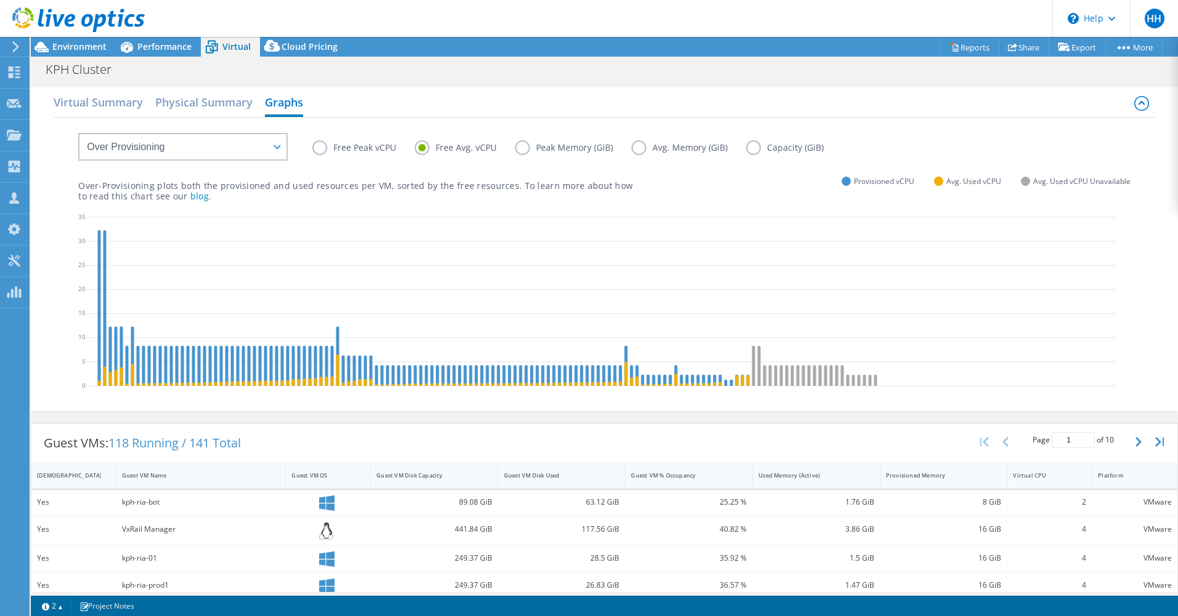
click at [325, 148] on label "Free Peak vCPU" at bounding box center [363, 147] width 102 height 15
click at [0, 0] on input "Free Peak vCPU" at bounding box center [0, 0] width 0 height 0
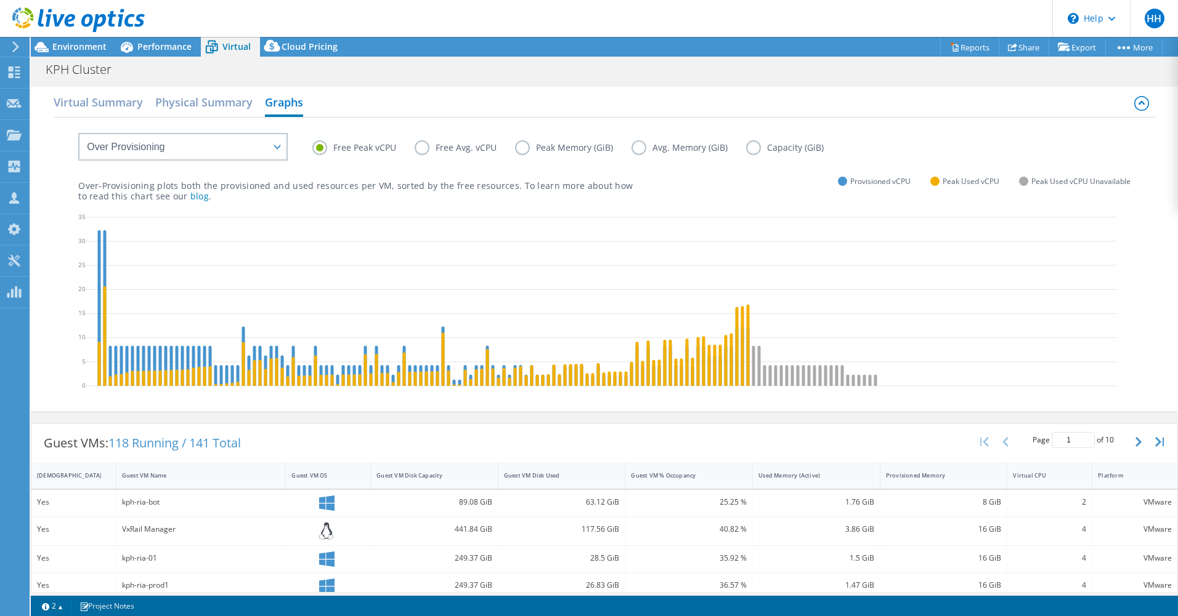
click at [423, 145] on label "Free Avg. vCPU" at bounding box center [464, 147] width 100 height 15
click at [0, 0] on input "Free Avg. vCPU" at bounding box center [0, 0] width 0 height 0
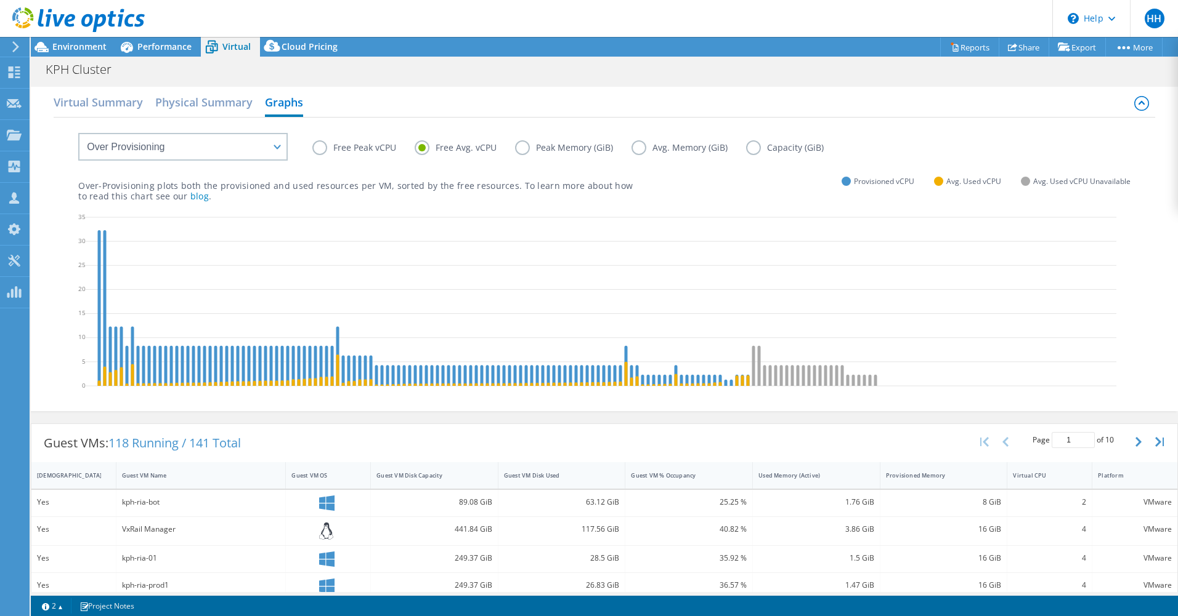
click at [320, 150] on label "Free Peak vCPU" at bounding box center [363, 147] width 102 height 15
click at [0, 0] on input "Free Peak vCPU" at bounding box center [0, 0] width 0 height 0
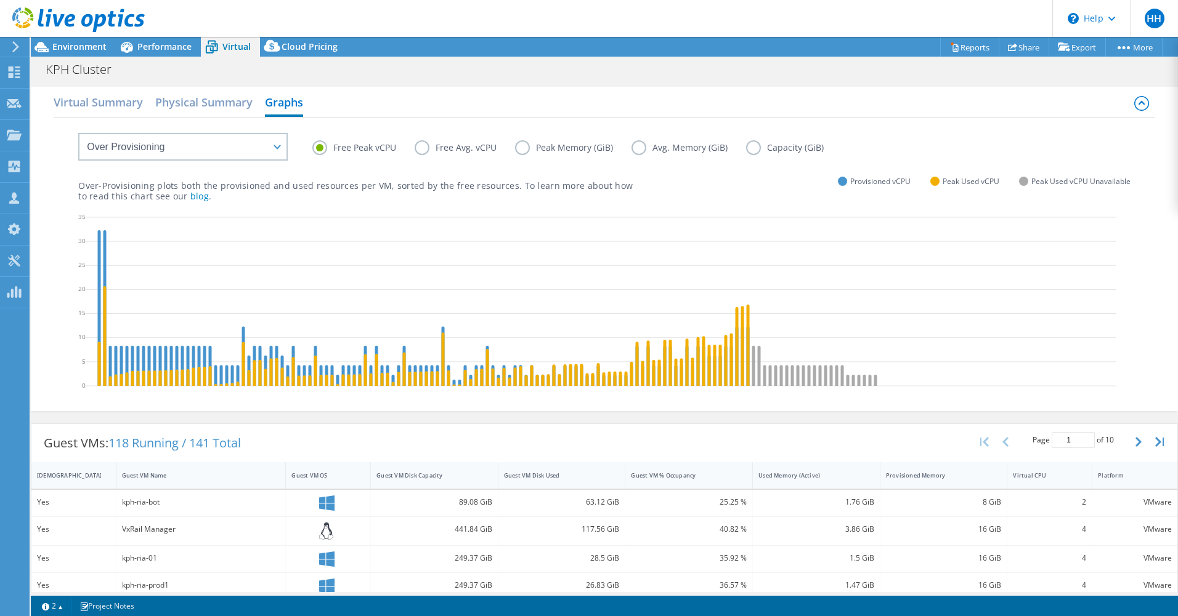
click at [524, 147] on label "Peak Memory (GiB)" at bounding box center [573, 147] width 116 height 15
click at [0, 0] on input "Peak Memory (GiB)" at bounding box center [0, 0] width 0 height 0
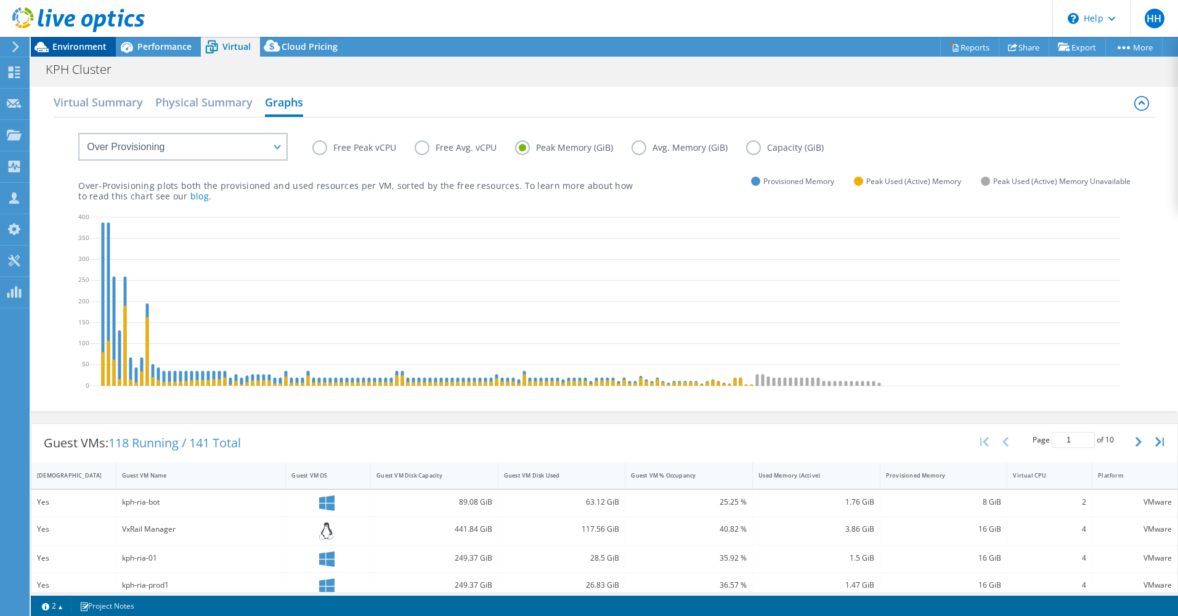
click at [70, 44] on span "Environment" at bounding box center [79, 47] width 54 height 12
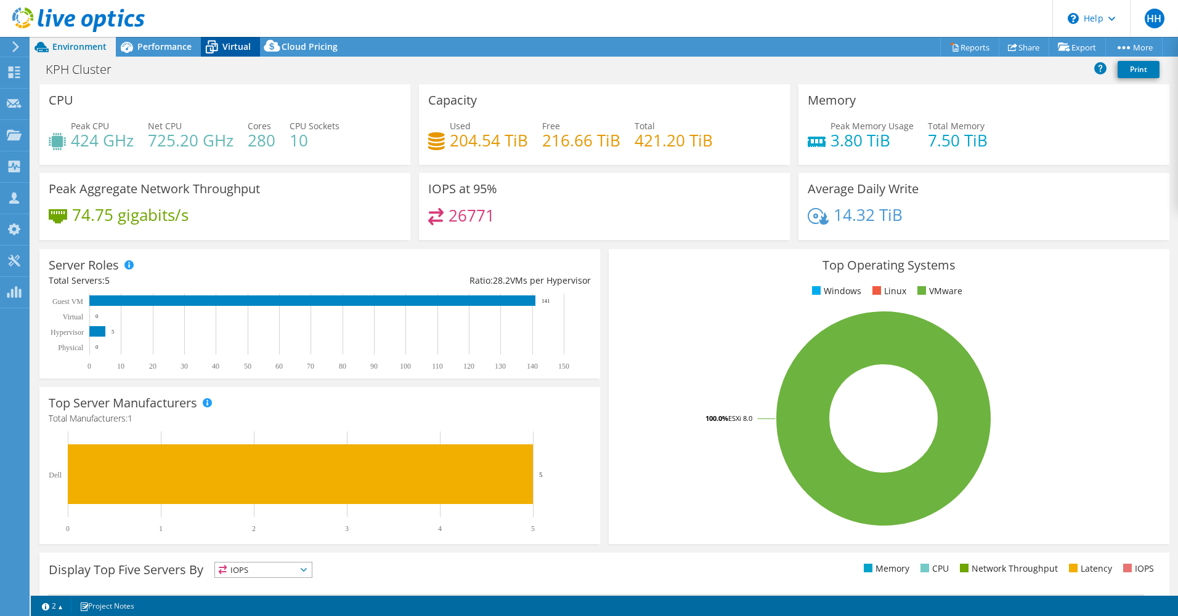
click at [224, 48] on span "Virtual" at bounding box center [236, 47] width 28 height 12
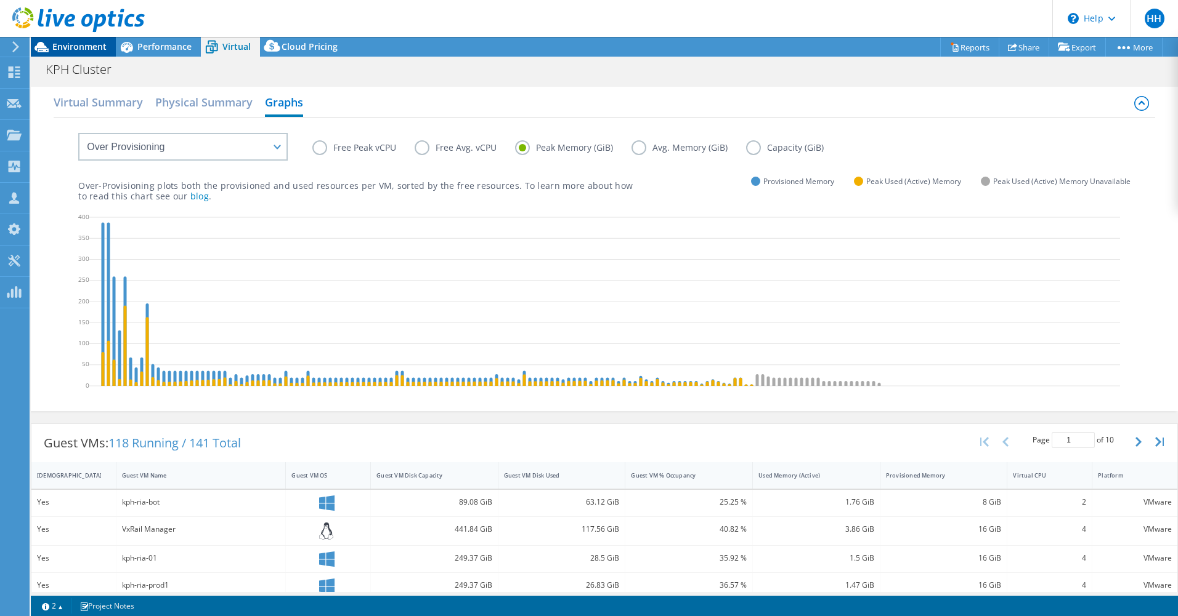
click at [95, 46] on span "Environment" at bounding box center [79, 47] width 54 height 12
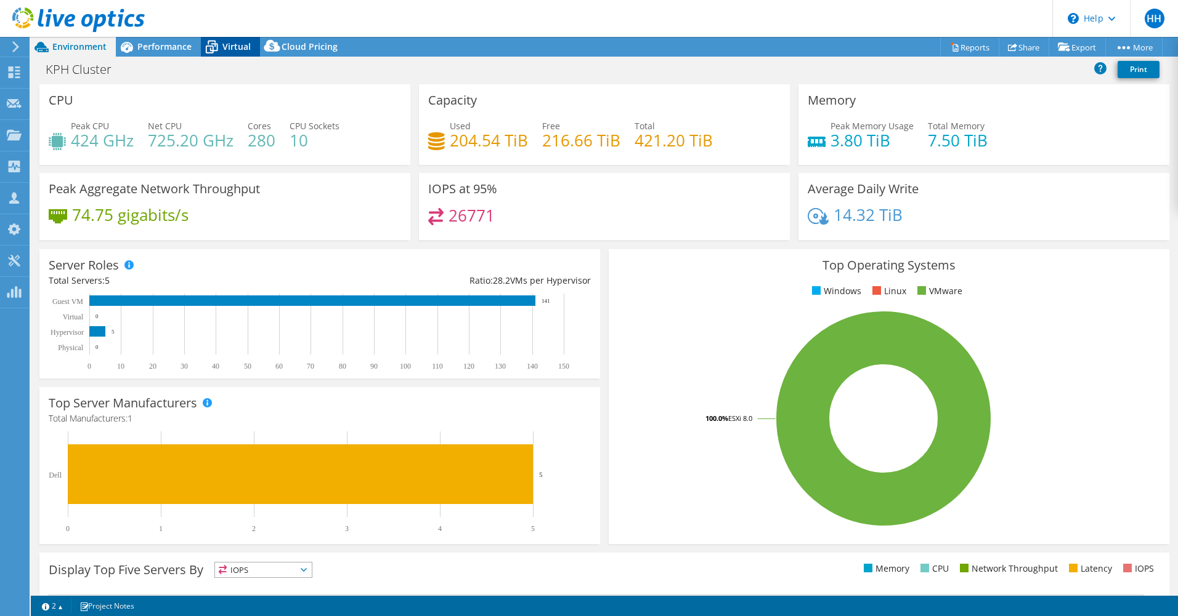
click at [232, 47] on span "Virtual" at bounding box center [236, 47] width 28 height 12
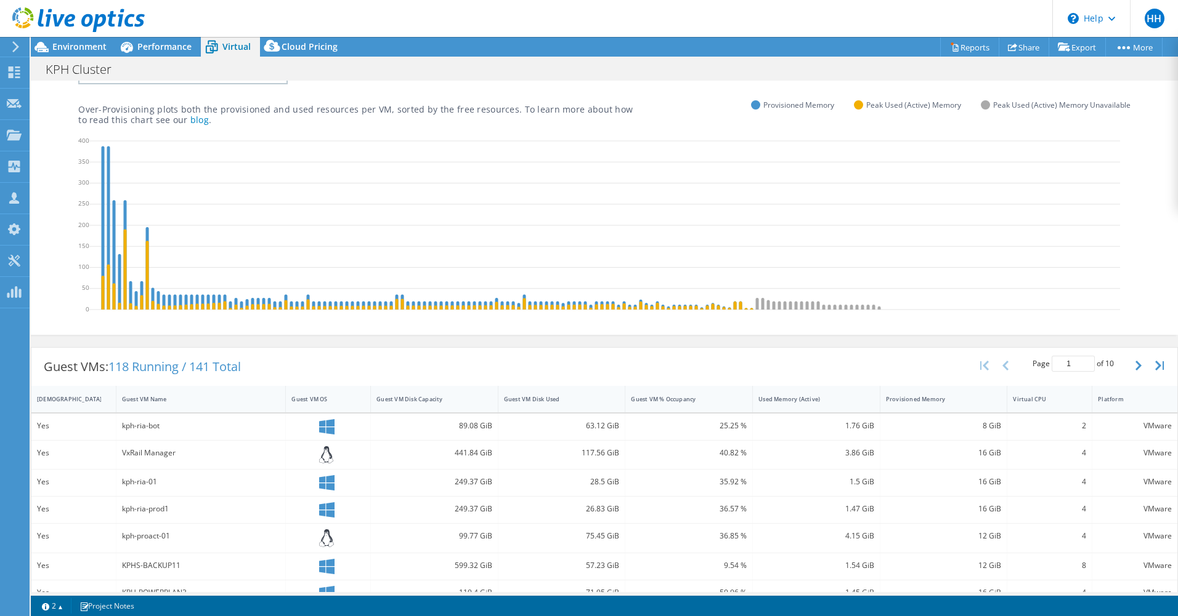
scroll to position [82, 0]
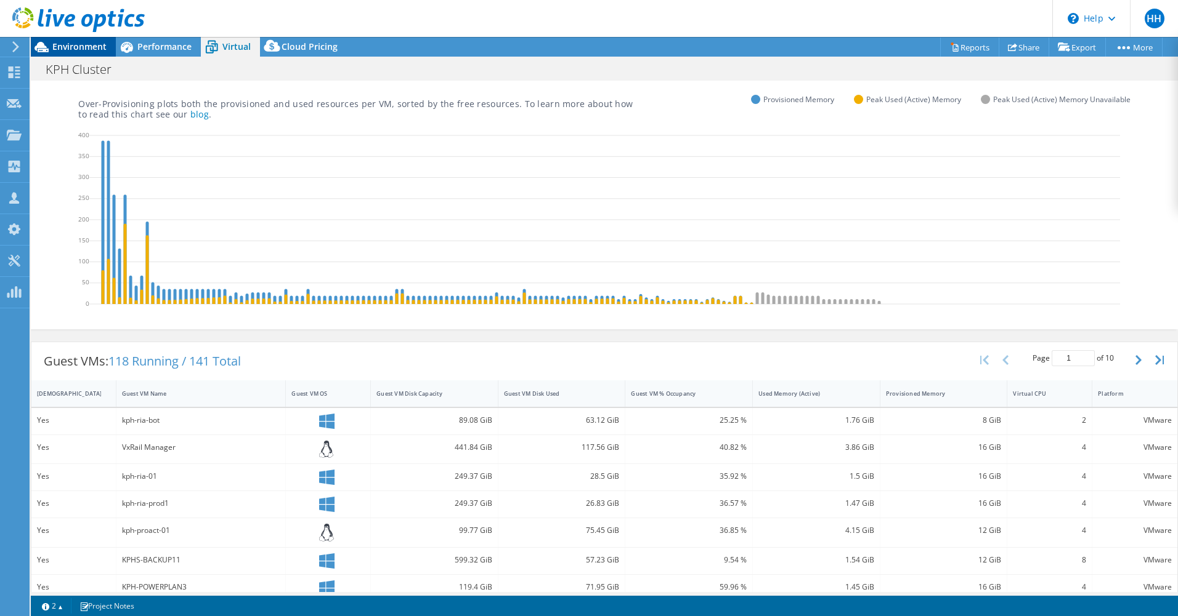
click at [83, 48] on span "Environment" at bounding box center [79, 47] width 54 height 12
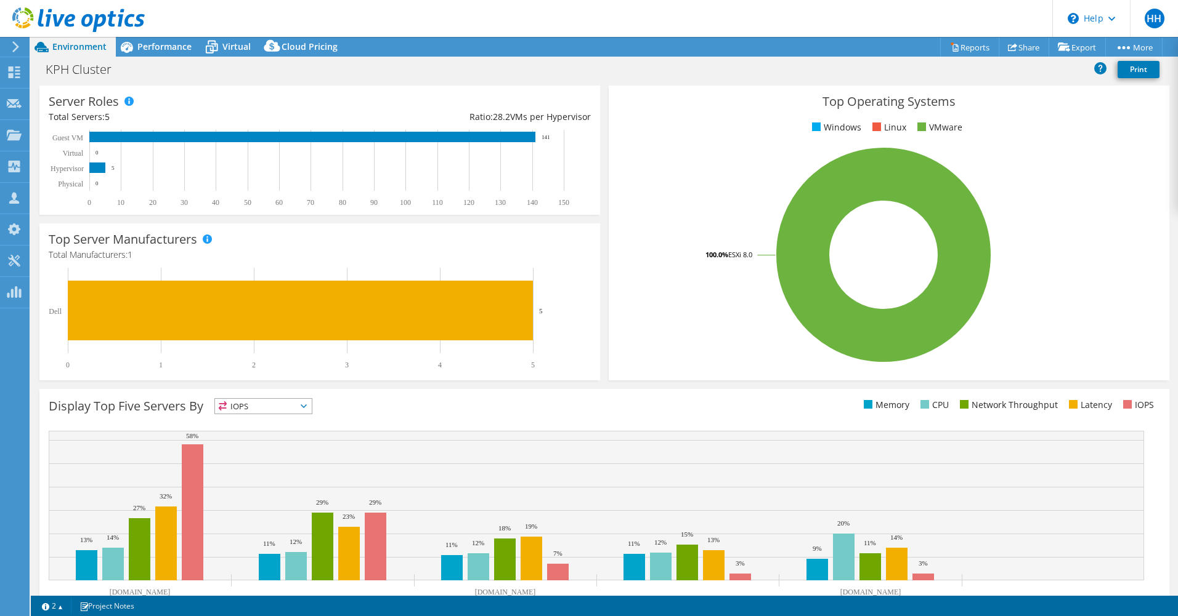
scroll to position [205, 0]
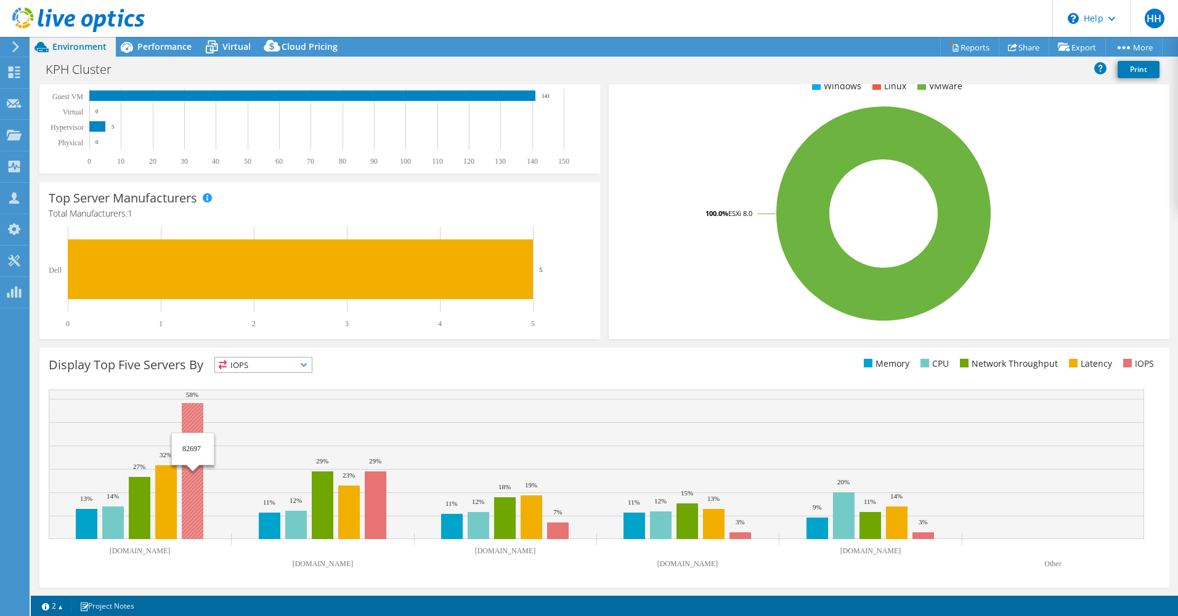
click at [195, 413] on rect at bounding box center [193, 471] width 22 height 136
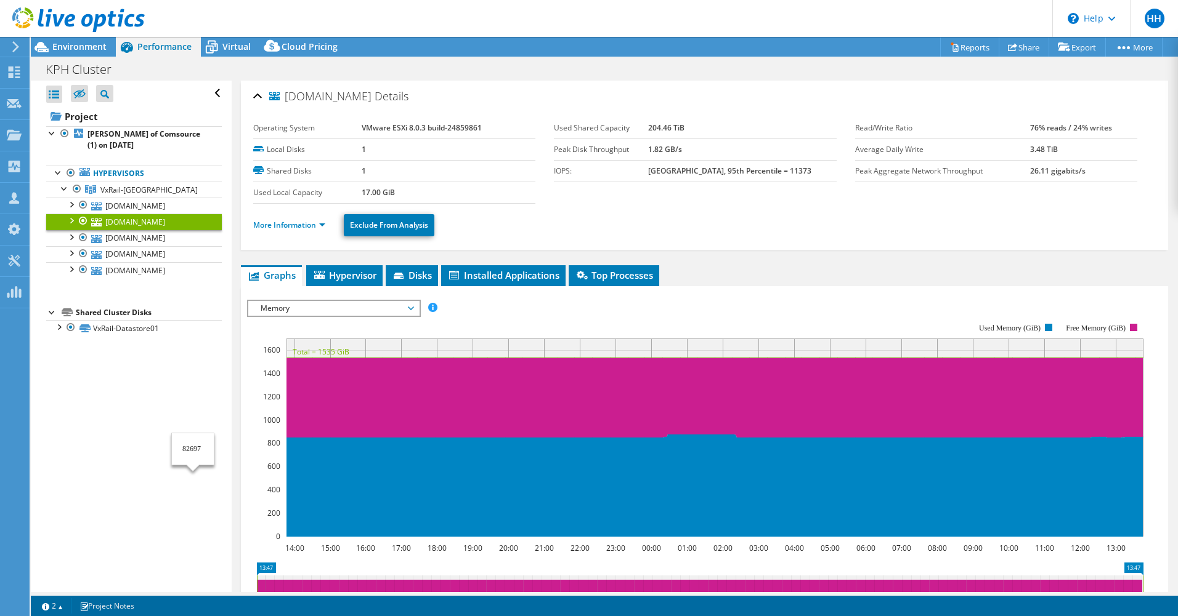
scroll to position [0, 0]
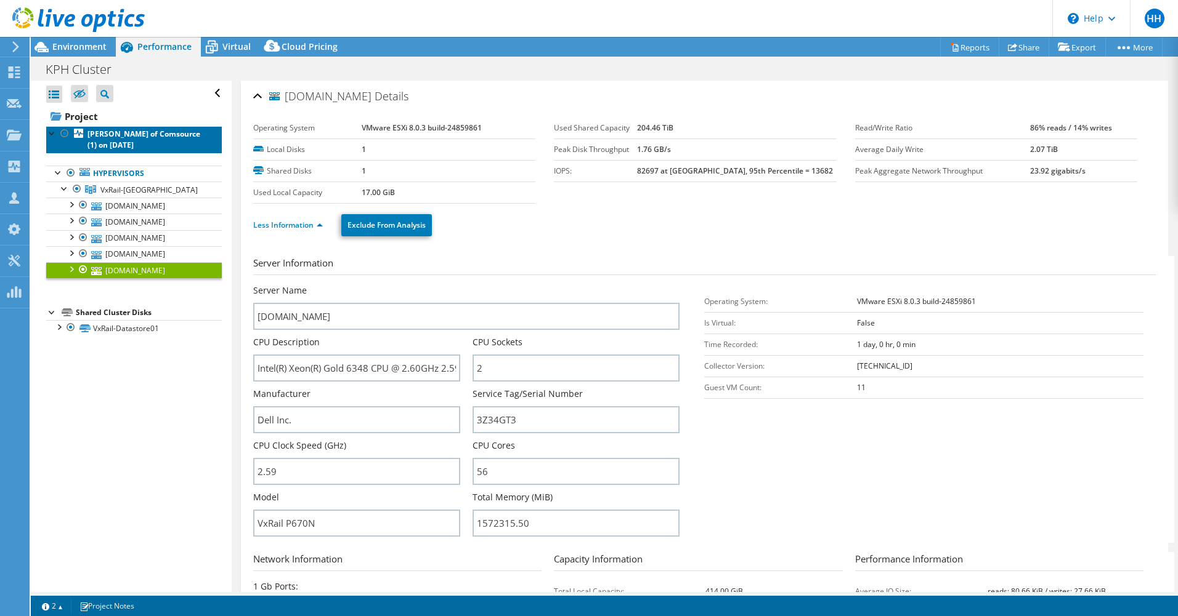
click at [105, 128] on link "[PERSON_NAME] of Comsource (1) on [DATE]" at bounding box center [134, 139] width 176 height 27
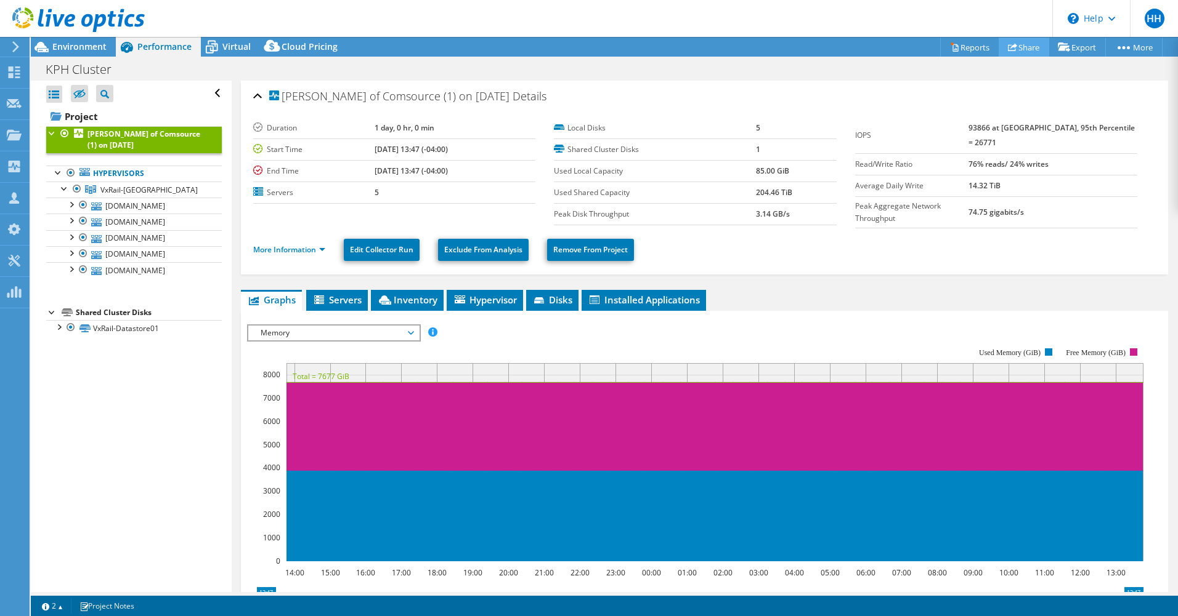
click at [1021, 43] on link "Share" at bounding box center [1023, 47] width 51 height 19
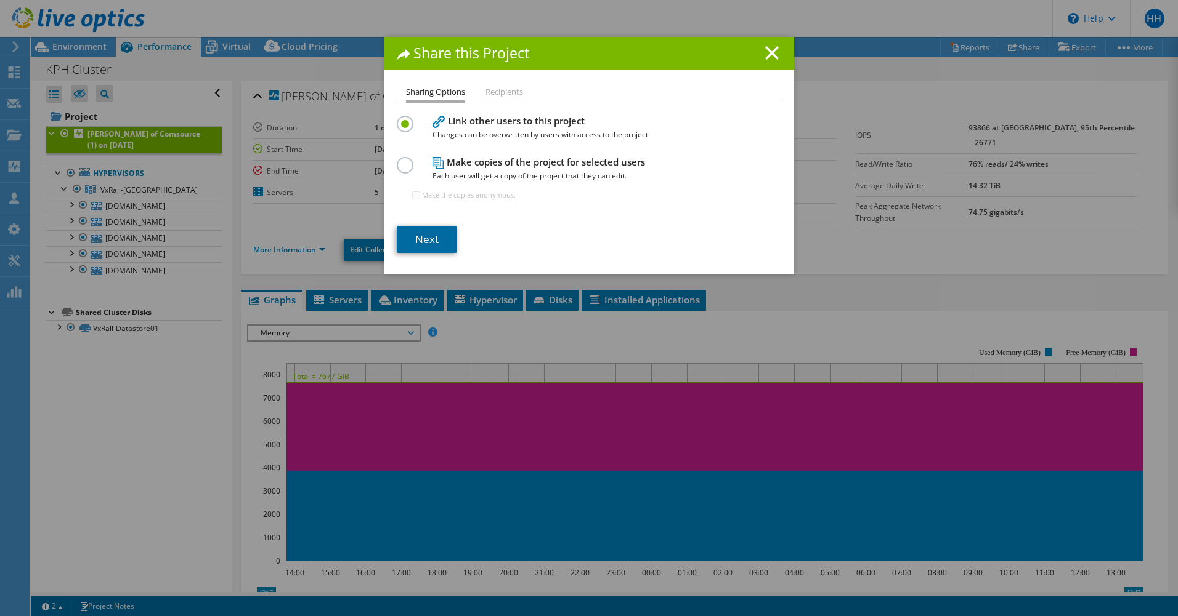
click at [407, 232] on link "Next" at bounding box center [427, 239] width 60 height 27
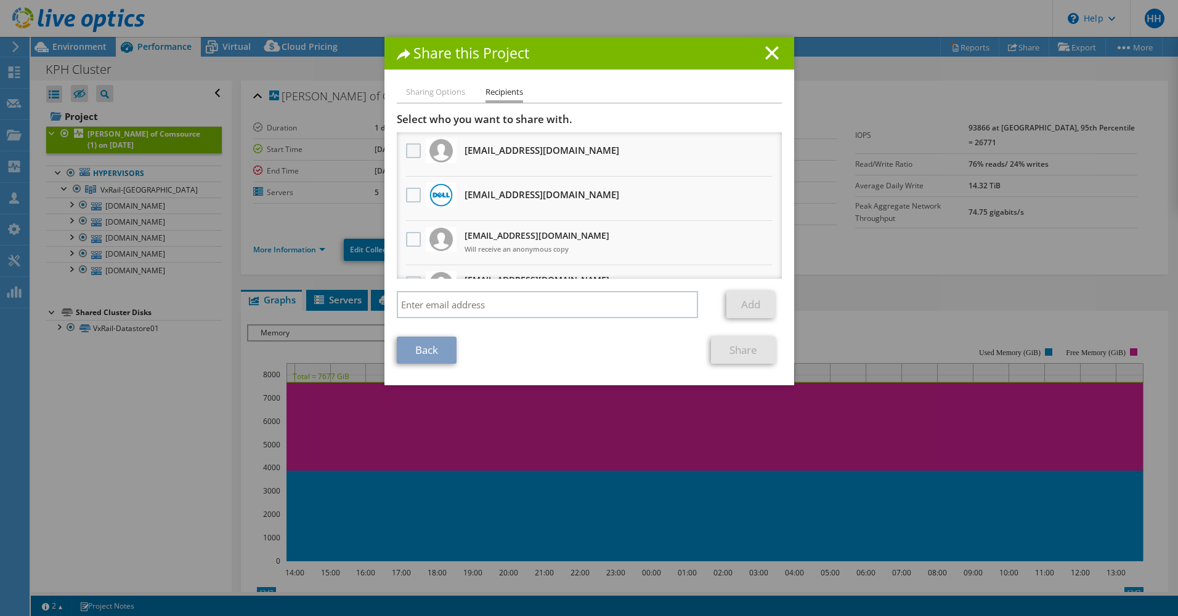
click at [406, 152] on label at bounding box center [415, 150] width 18 height 15
click at [0, 0] on input "checkbox" at bounding box center [0, 0] width 0 height 0
click at [732, 355] on link "Share" at bounding box center [743, 350] width 65 height 27
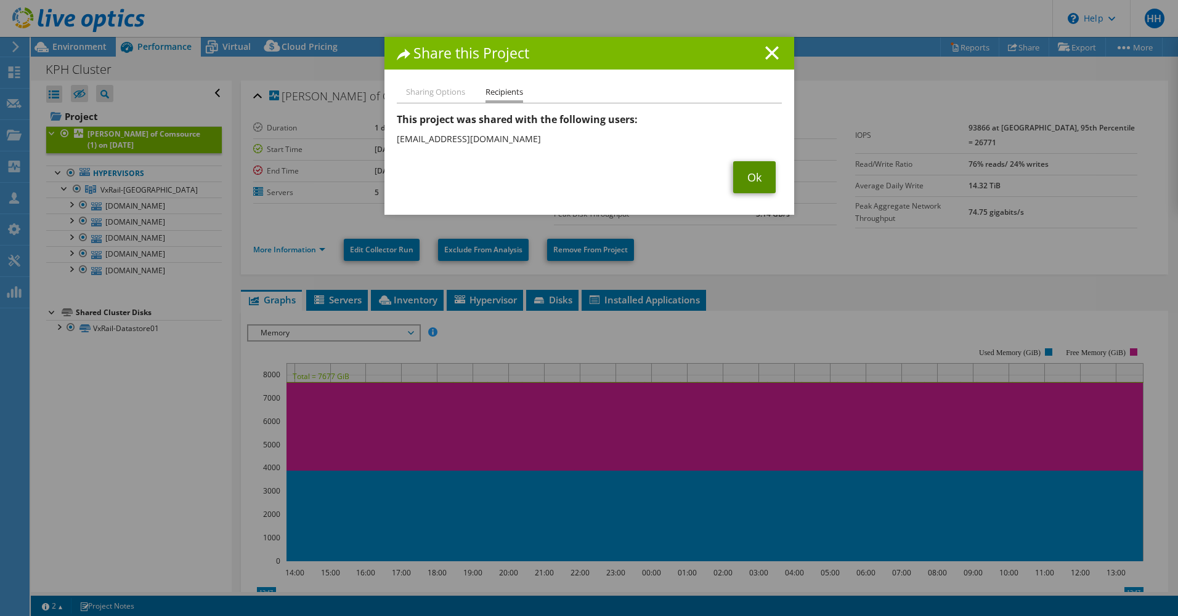
click at [756, 179] on link "Ok" at bounding box center [754, 177] width 42 height 32
